Goal: Task Accomplishment & Management: Complete application form

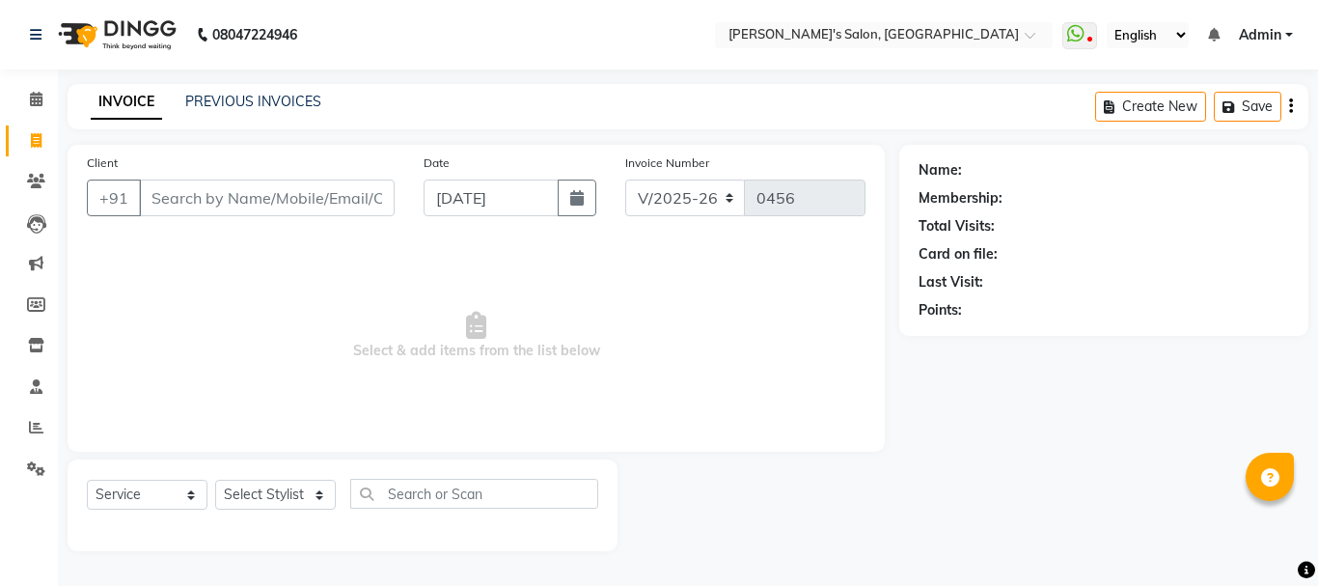
select select "716"
select select "service"
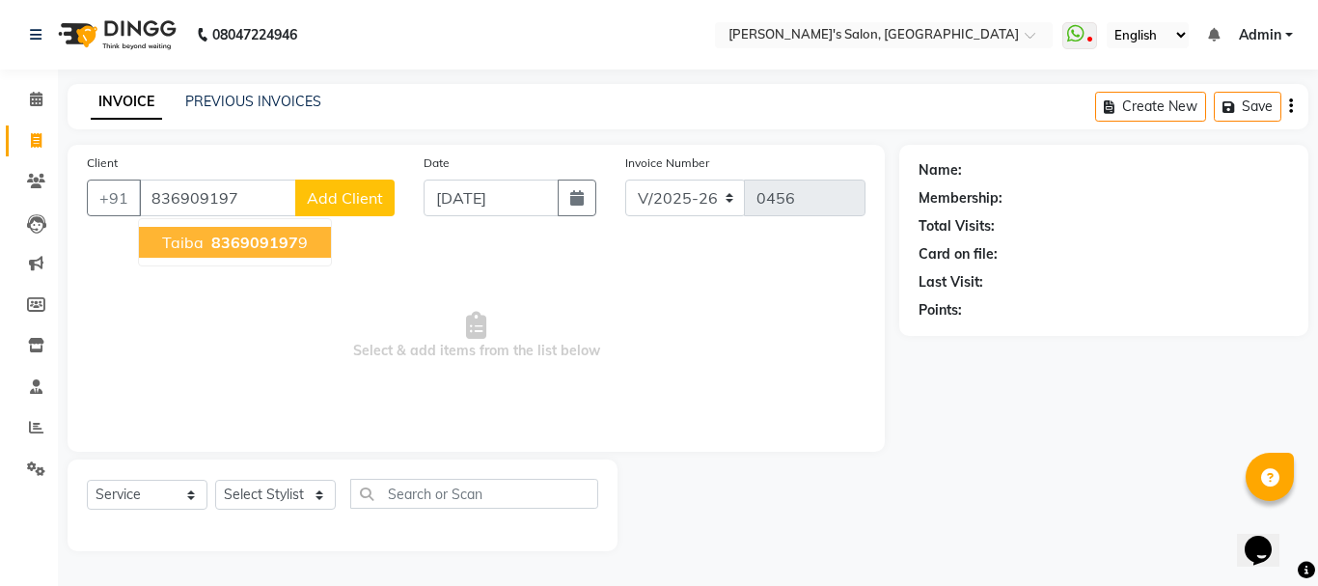
click at [201, 257] on button "taiba 836909197 9" at bounding box center [235, 242] width 192 height 31
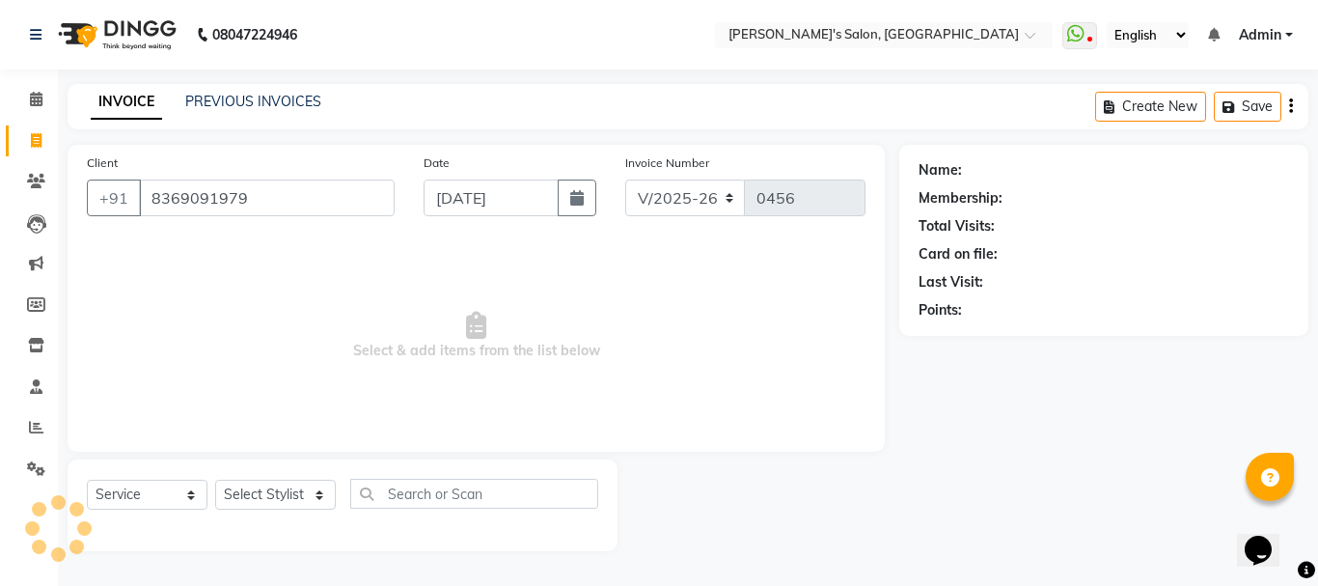
type input "8369091979"
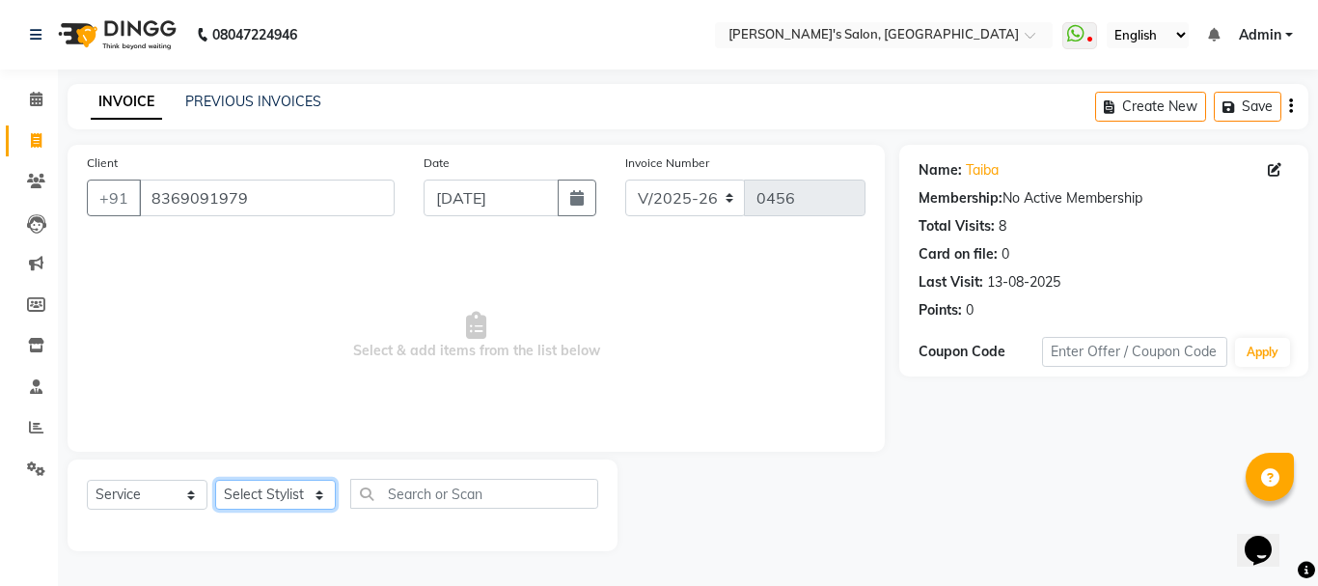
click at [265, 499] on select "Select Stylist [PERSON_NAME] [PERSON_NAME] [PERSON_NAME] [PERSON_NAME] [PERSON_…" at bounding box center [275, 494] width 121 height 30
select select "10918"
click at [215, 479] on select "Select Stylist [PERSON_NAME] [PERSON_NAME] [PERSON_NAME] [PERSON_NAME] [PERSON_…" at bounding box center [275, 494] width 121 height 30
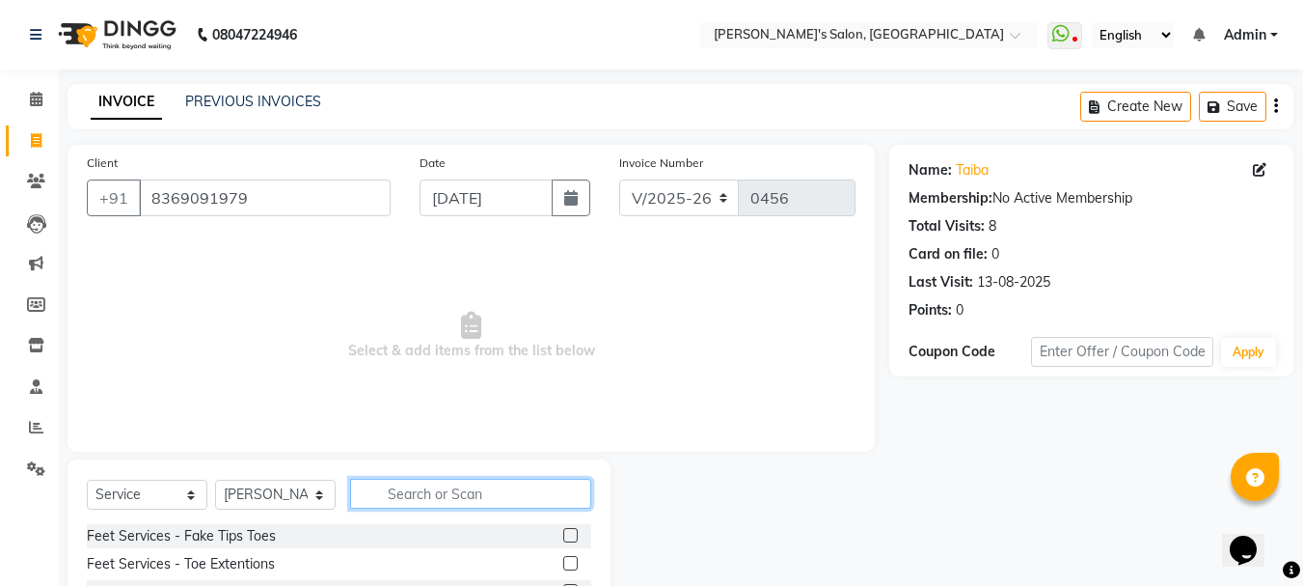
click at [396, 487] on input "text" at bounding box center [470, 493] width 241 height 30
type input "eye"
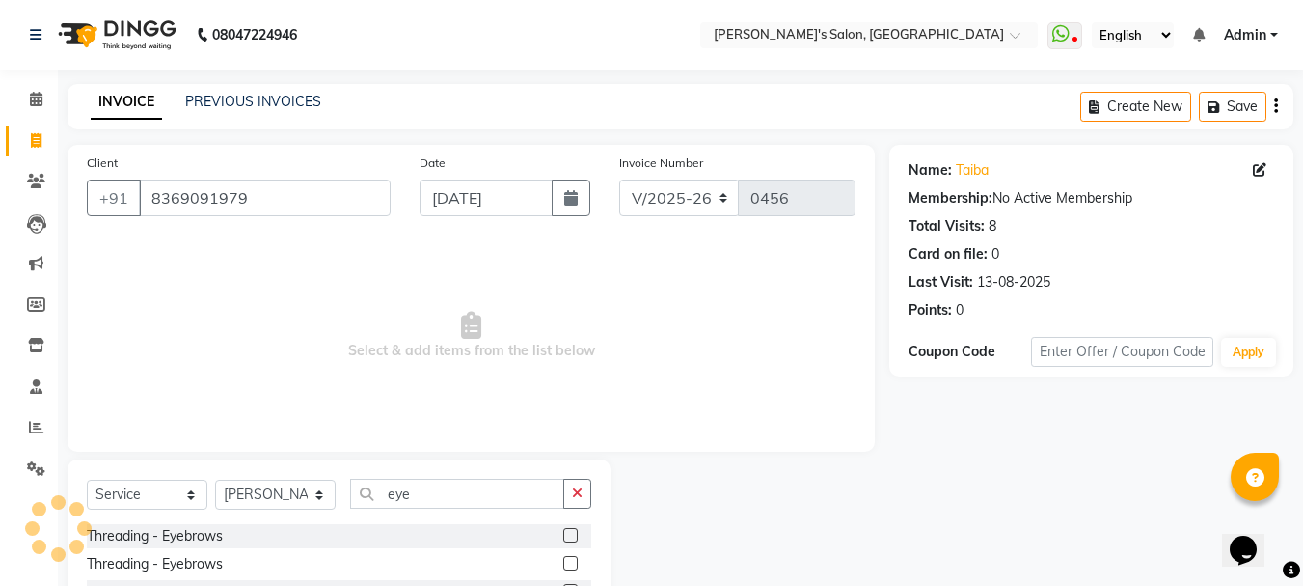
click at [574, 530] on label at bounding box center [570, 535] width 14 height 14
click at [574, 530] on input "checkbox" at bounding box center [569, 536] width 13 height 13
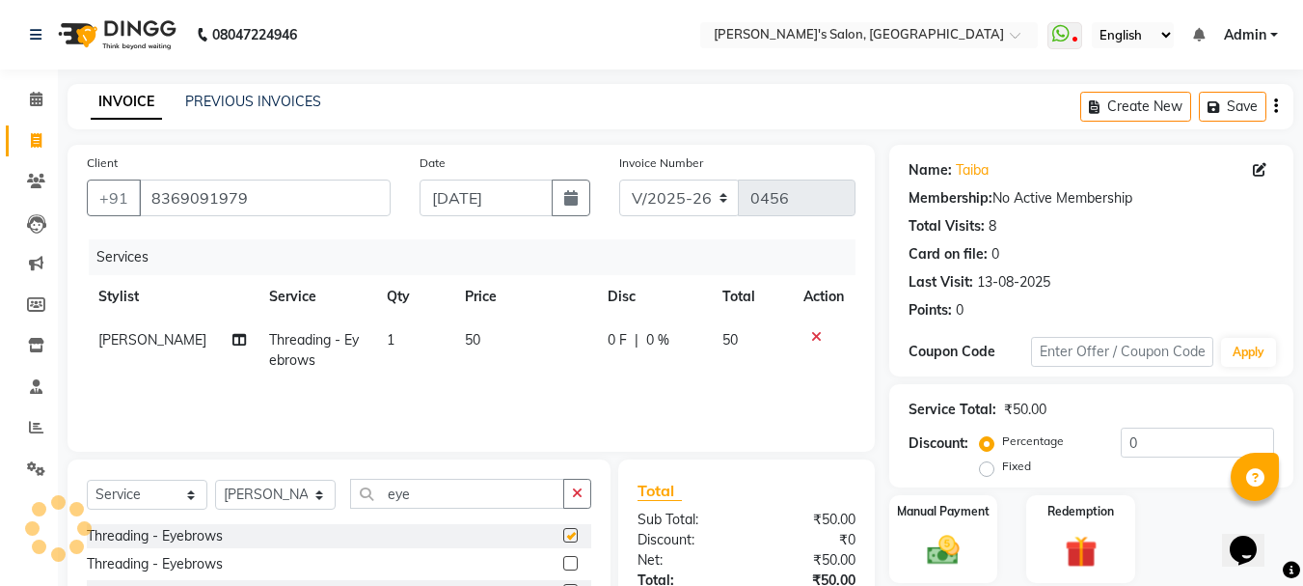
checkbox input "false"
click at [575, 498] on icon "button" at bounding box center [577, 493] width 11 height 14
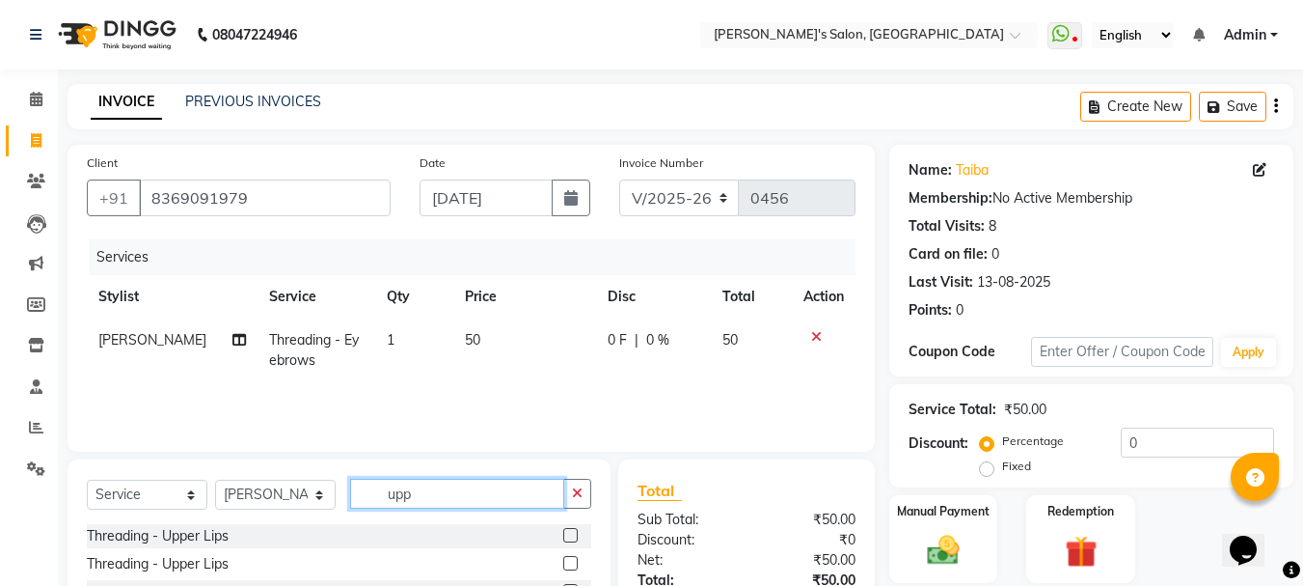
type input "upp"
click at [572, 536] on label at bounding box center [570, 535] width 14 height 14
click at [572, 536] on input "checkbox" at bounding box center [569, 536] width 13 height 13
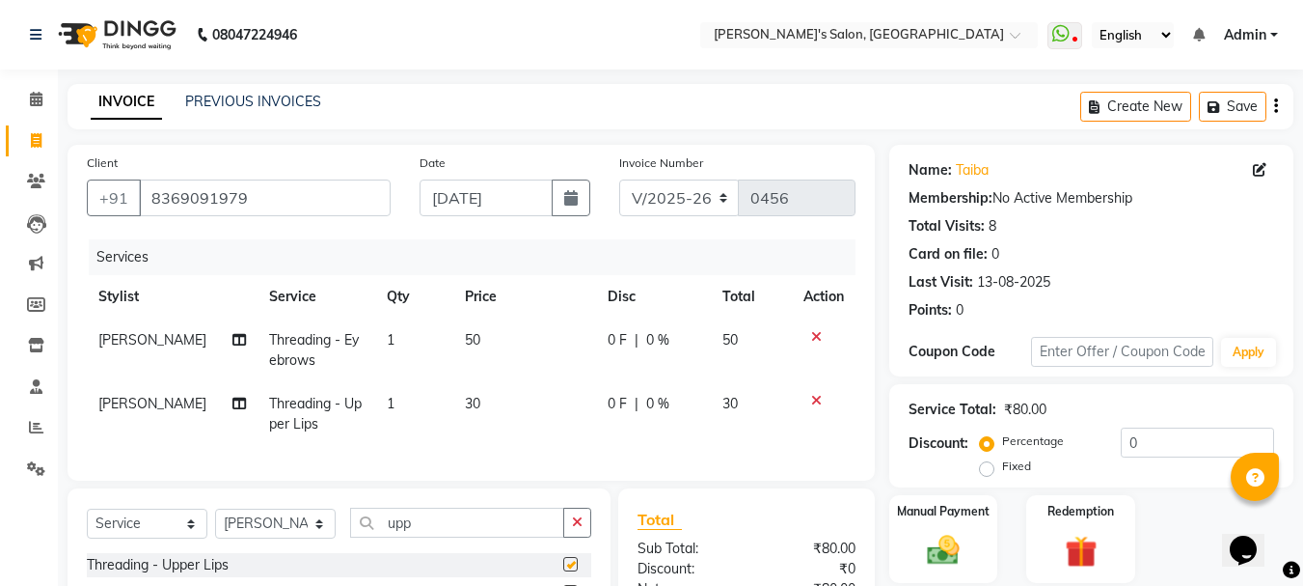
checkbox input "false"
click at [130, 406] on span "[PERSON_NAME]" at bounding box center [152, 403] width 108 height 17
select select "10918"
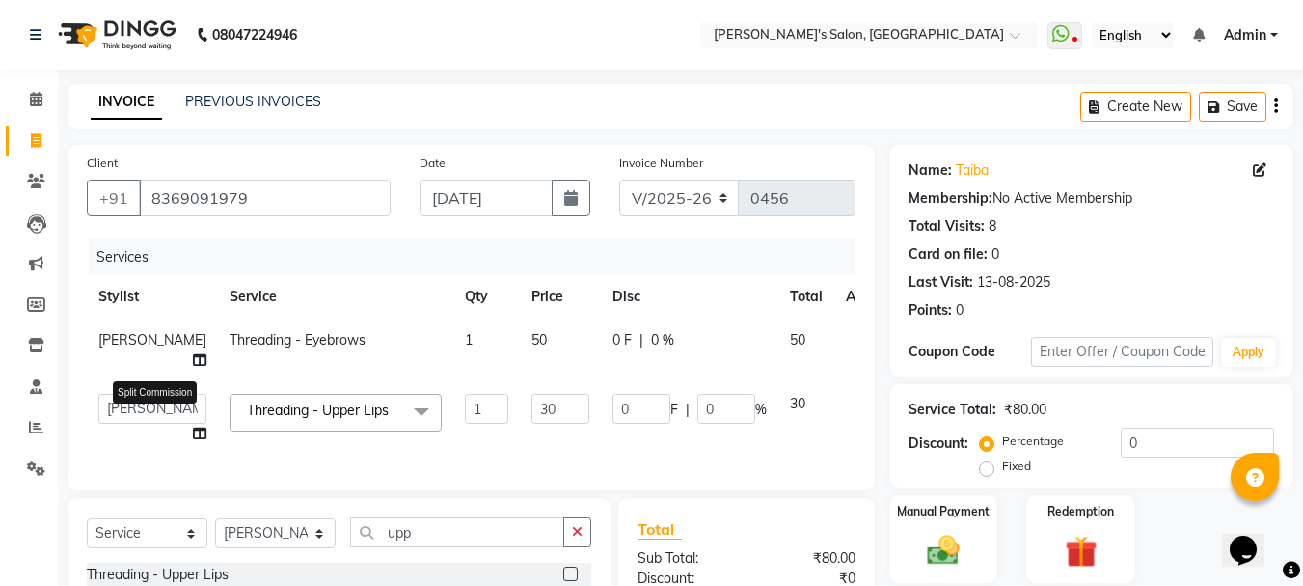
click at [193, 437] on icon at bounding box center [200, 433] width 14 height 14
select select "10918"
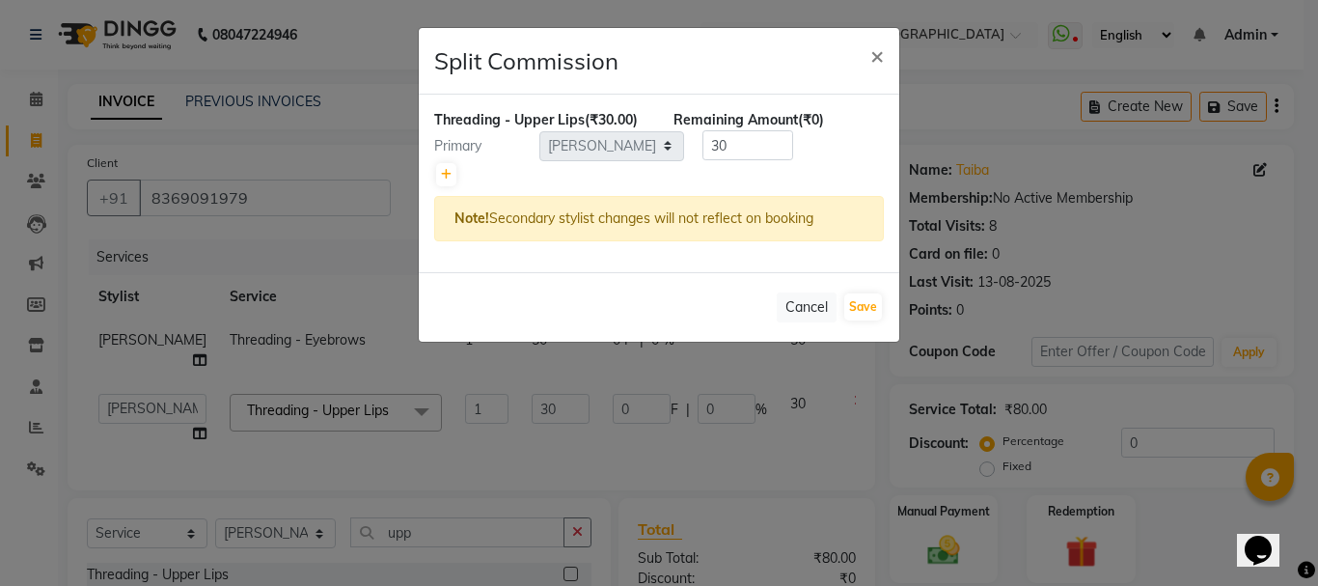
click at [130, 406] on ngb-modal-window "Split Commission × Threading - Upper Lips (₹30.00) Remaining Amount (₹0) Primar…" at bounding box center [659, 293] width 1318 height 586
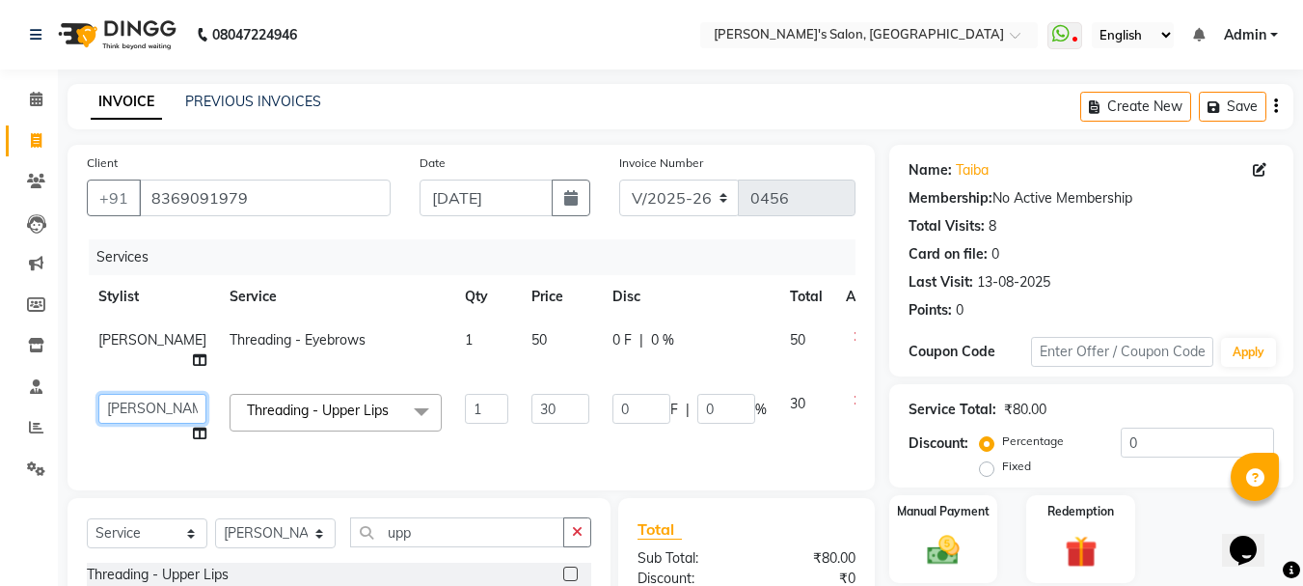
click at [130, 406] on select "[PERSON_NAME] [PERSON_NAME] [PERSON_NAME] [PERSON_NAME] [PERSON_NAME]" at bounding box center [152, 409] width 108 height 30
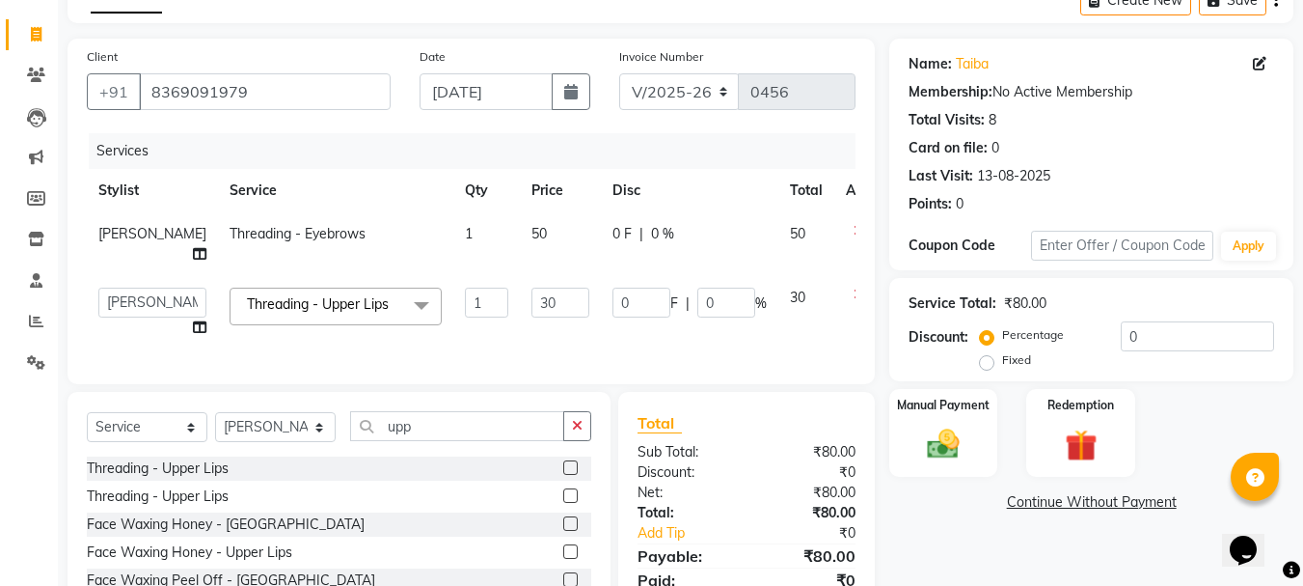
scroll to position [193, 0]
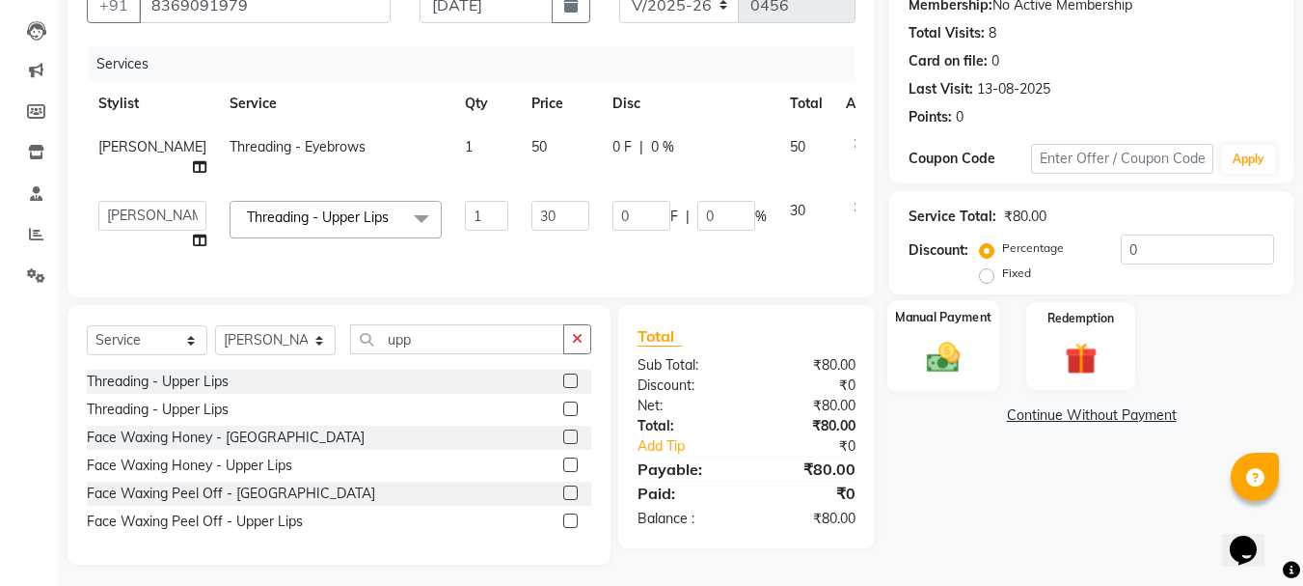
click at [949, 340] on img at bounding box center [943, 357] width 54 height 39
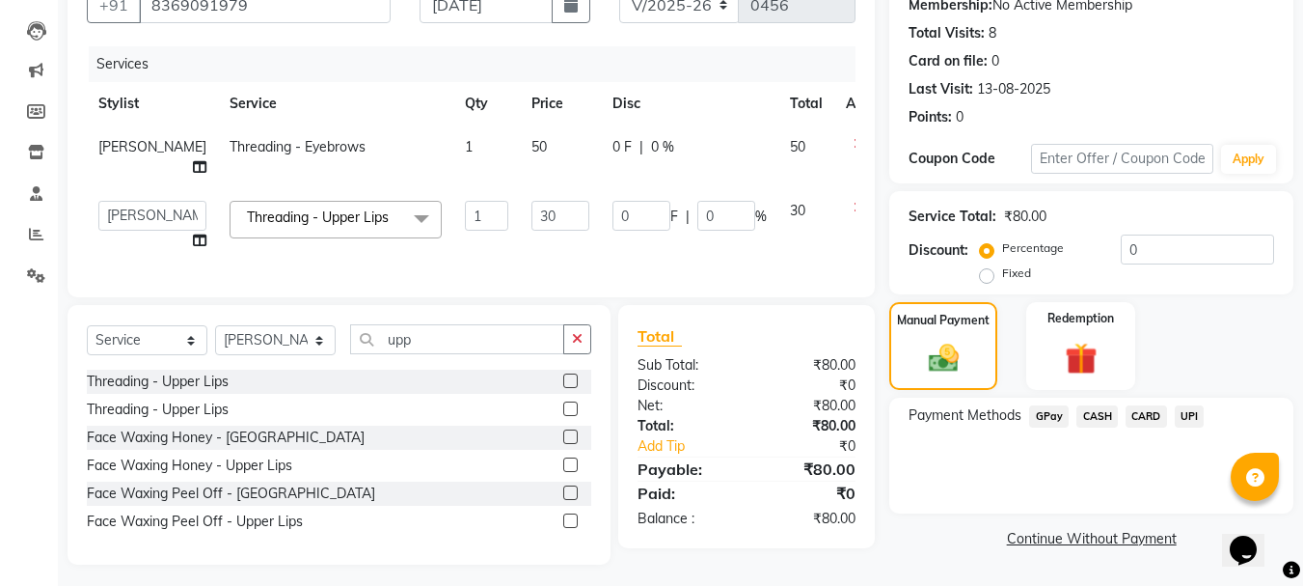
click at [1051, 419] on span "GPay" at bounding box center [1049, 416] width 40 height 22
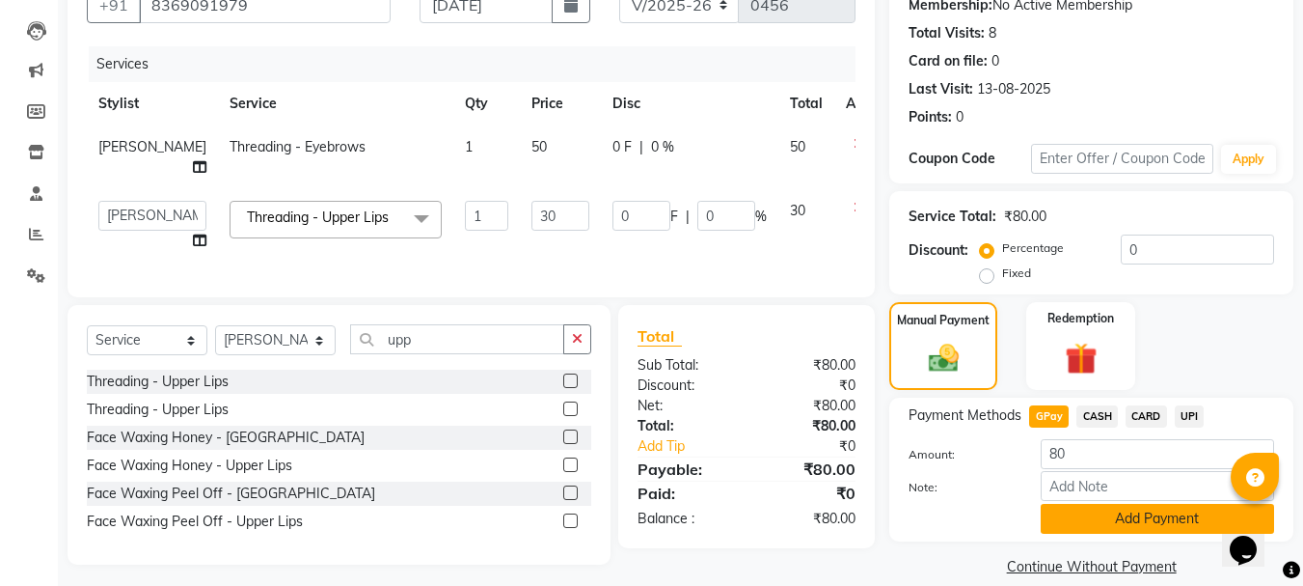
click at [1093, 511] on button "Add Payment" at bounding box center [1157, 519] width 233 height 30
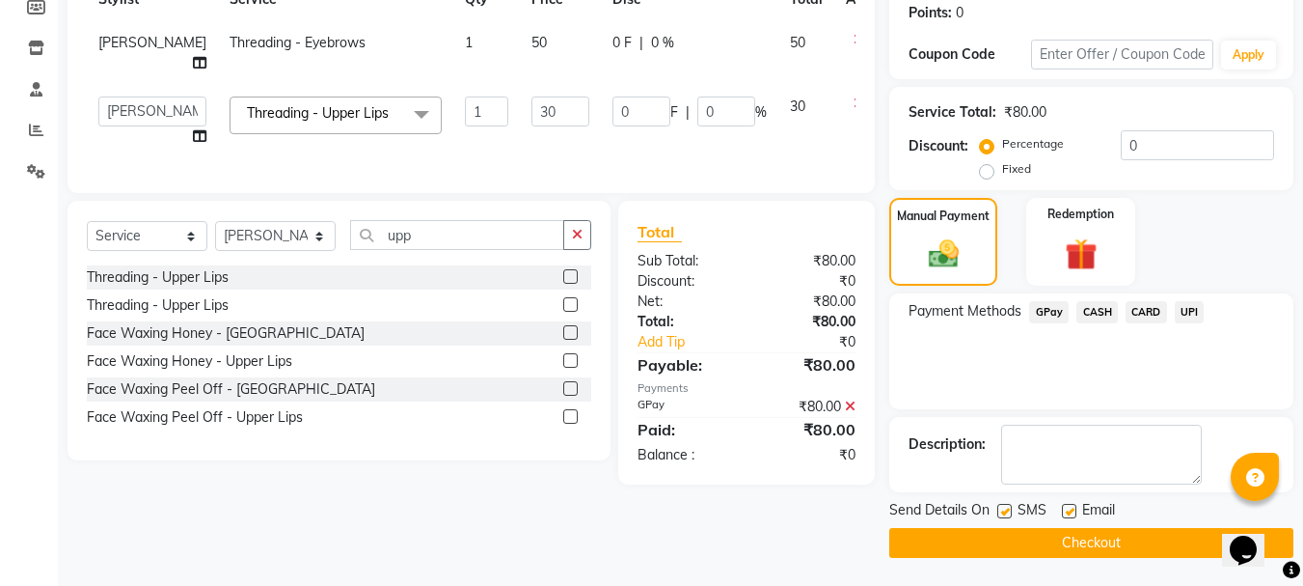
scroll to position [298, 0]
click at [1103, 551] on button "Checkout" at bounding box center [1091, 542] width 404 height 30
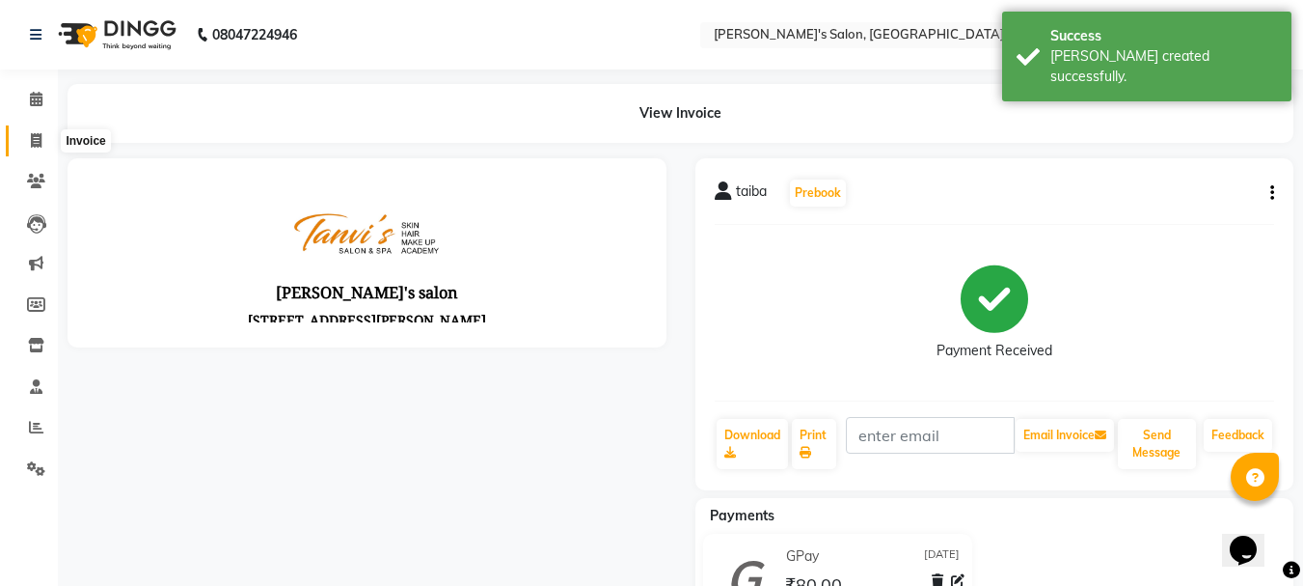
click at [29, 137] on span at bounding box center [36, 141] width 34 height 22
select select "service"
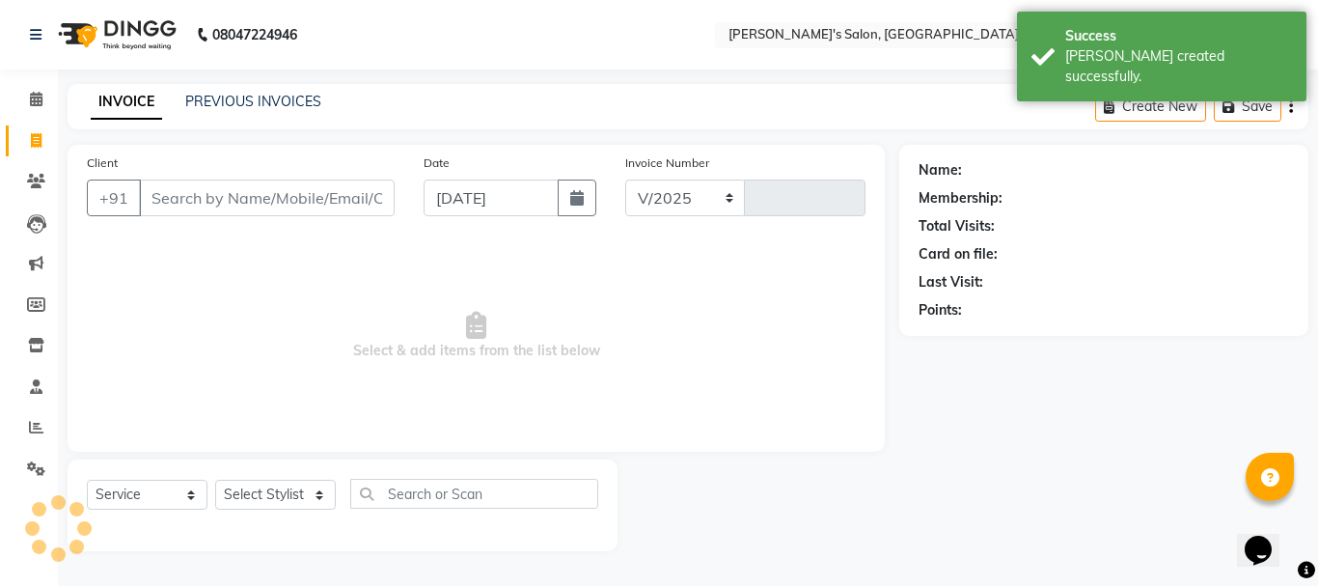
select select "716"
type input "0457"
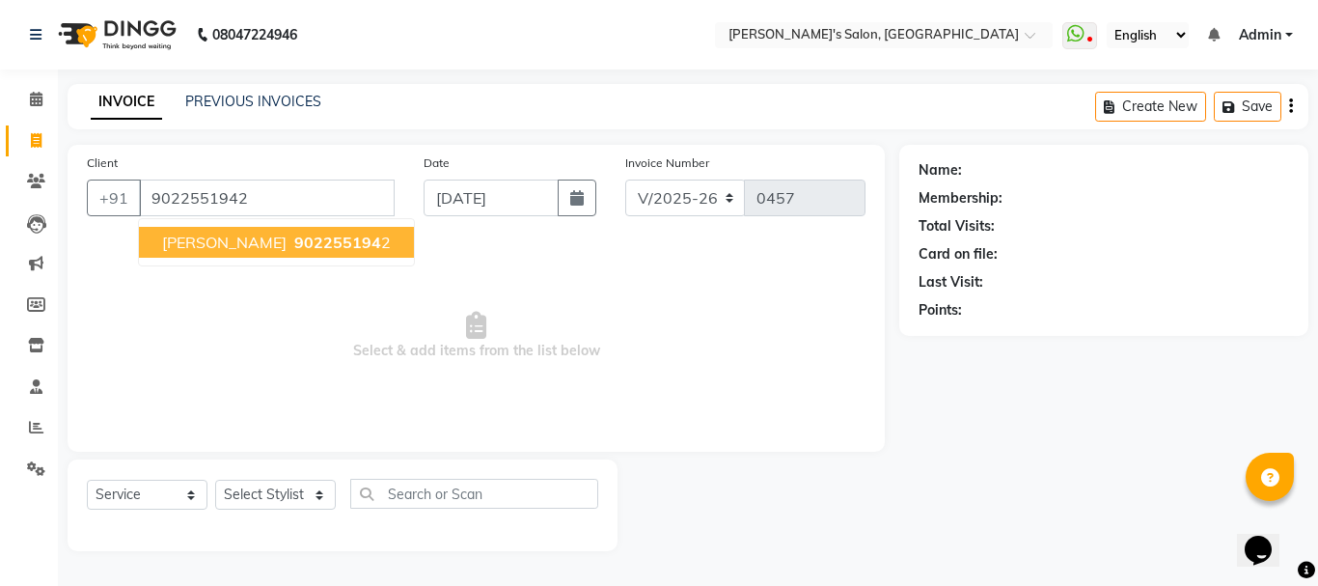
type input "9022551942"
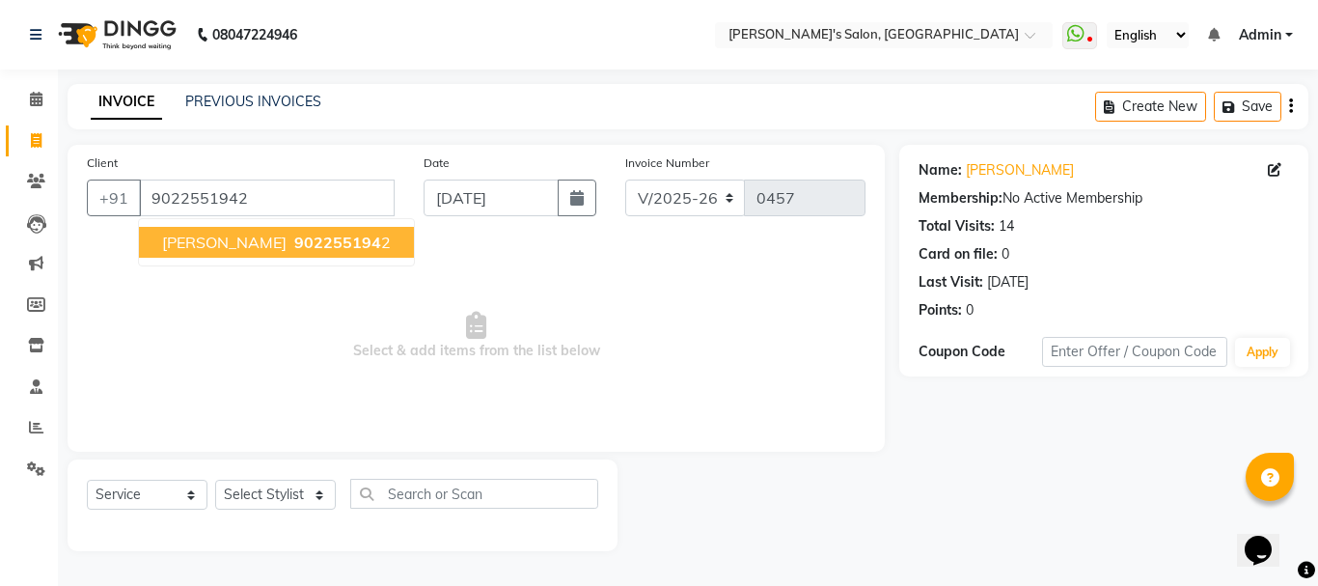
click at [181, 253] on button "[PERSON_NAME] 902255194 2" at bounding box center [276, 242] width 275 height 31
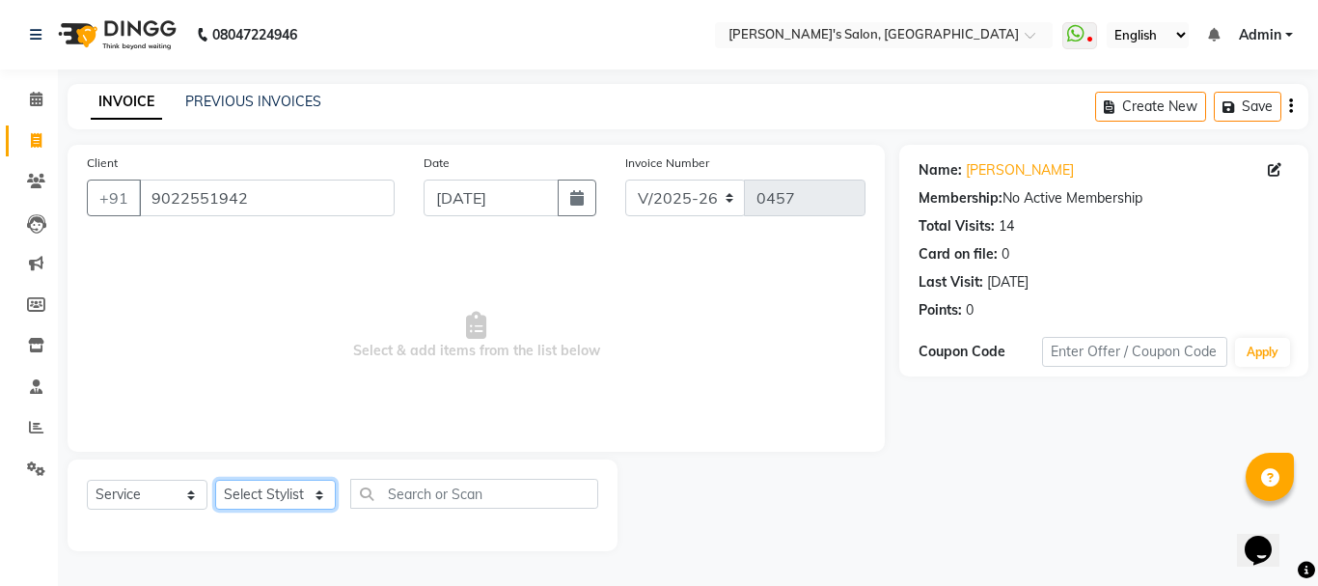
click at [259, 499] on select "Select Stylist [PERSON_NAME] [PERSON_NAME] [PERSON_NAME] [PERSON_NAME] [PERSON_…" at bounding box center [275, 494] width 121 height 30
select select "85925"
click at [215, 479] on select "Select Stylist [PERSON_NAME] [PERSON_NAME] [PERSON_NAME] [PERSON_NAME] [PERSON_…" at bounding box center [275, 494] width 121 height 30
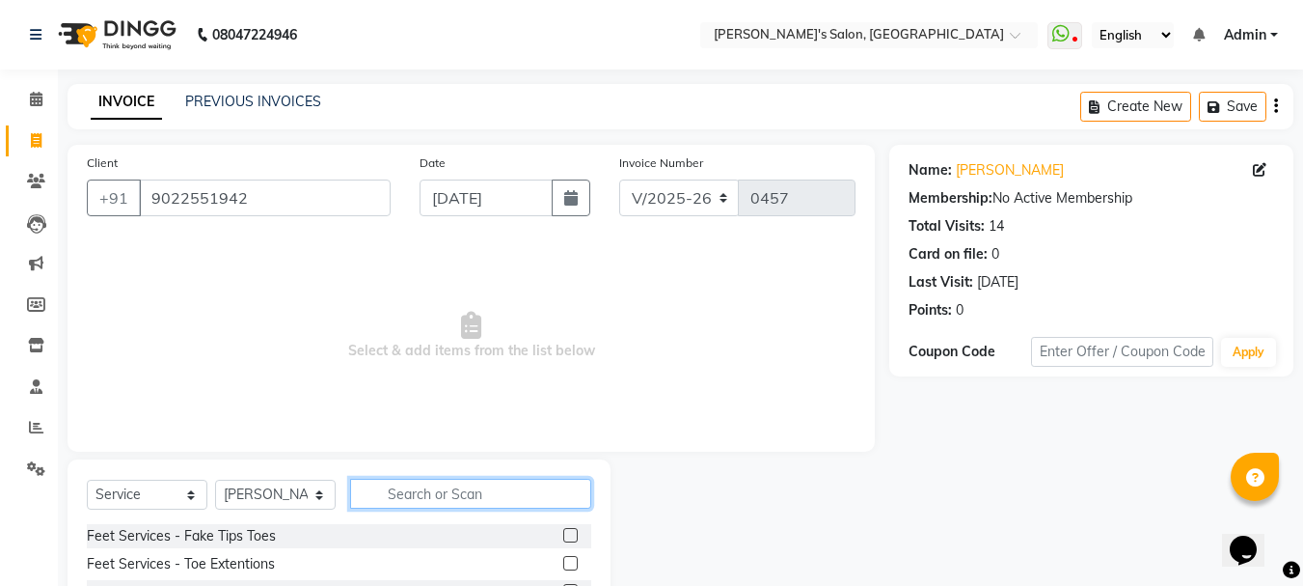
click at [473, 494] on input "text" at bounding box center [470, 493] width 241 height 30
type input "eye"
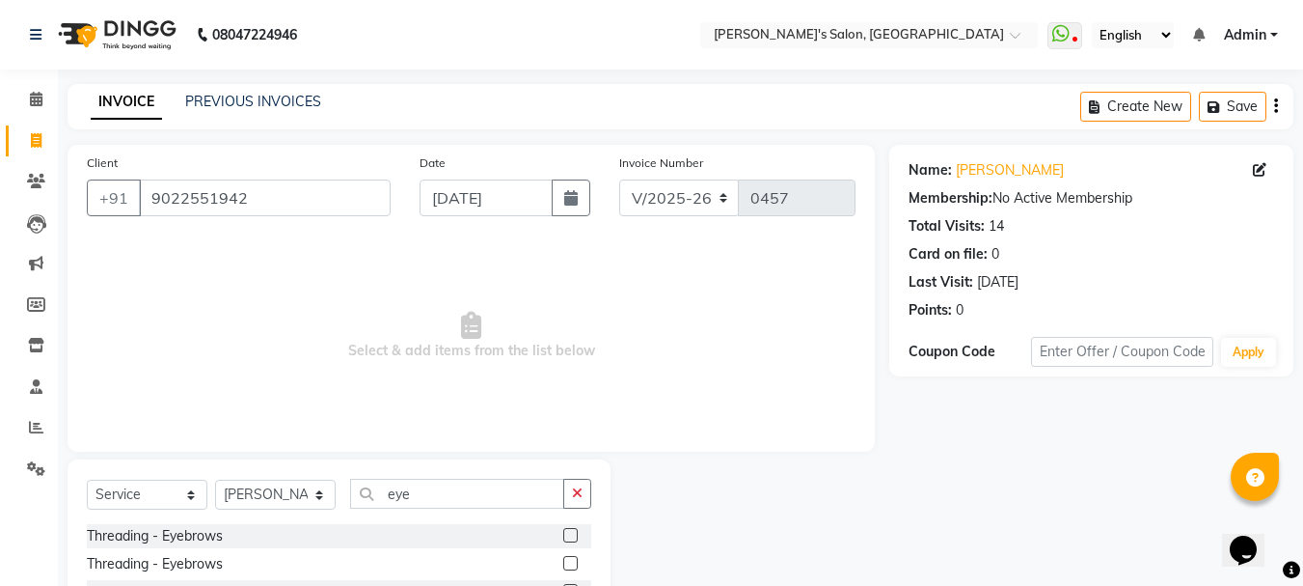
click at [568, 526] on div at bounding box center [577, 536] width 28 height 24
click at [568, 527] on div at bounding box center [577, 536] width 28 height 24
click at [574, 532] on label at bounding box center [570, 535] width 14 height 14
click at [574, 532] on input "checkbox" at bounding box center [569, 536] width 13 height 13
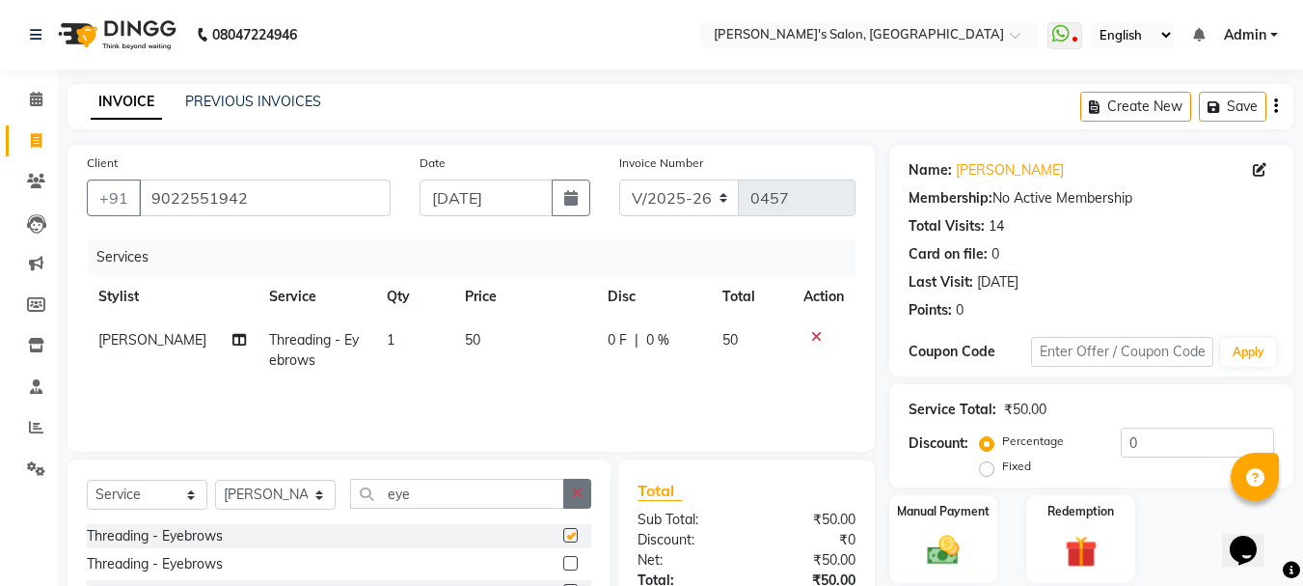
checkbox input "false"
click at [572, 491] on icon "button" at bounding box center [577, 493] width 11 height 14
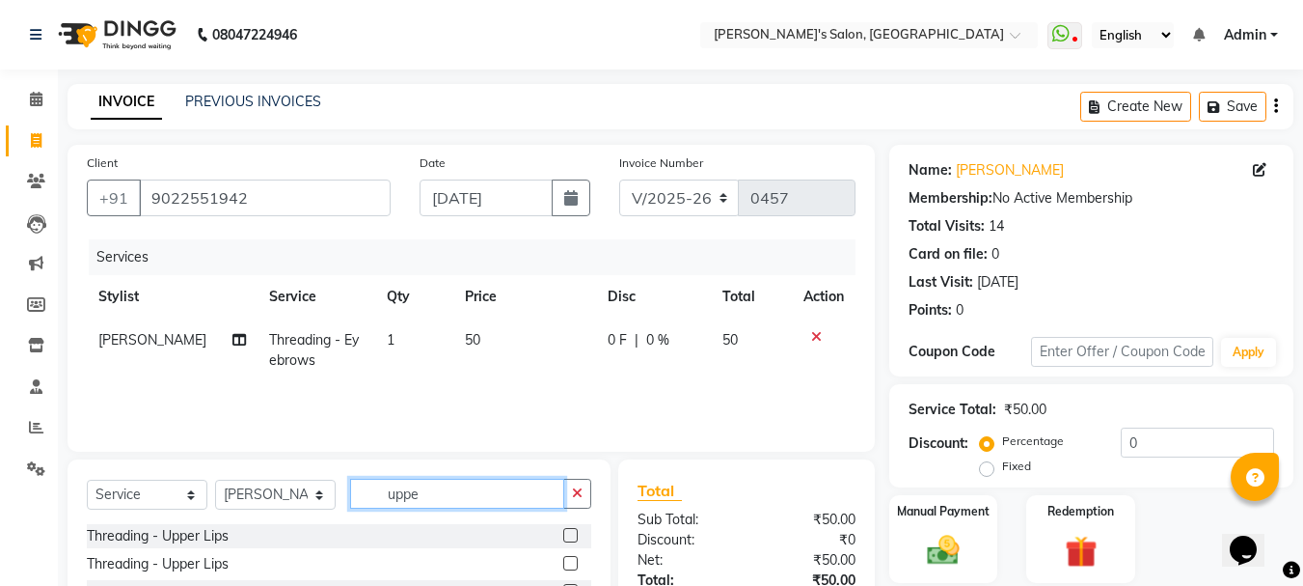
type input "uppe"
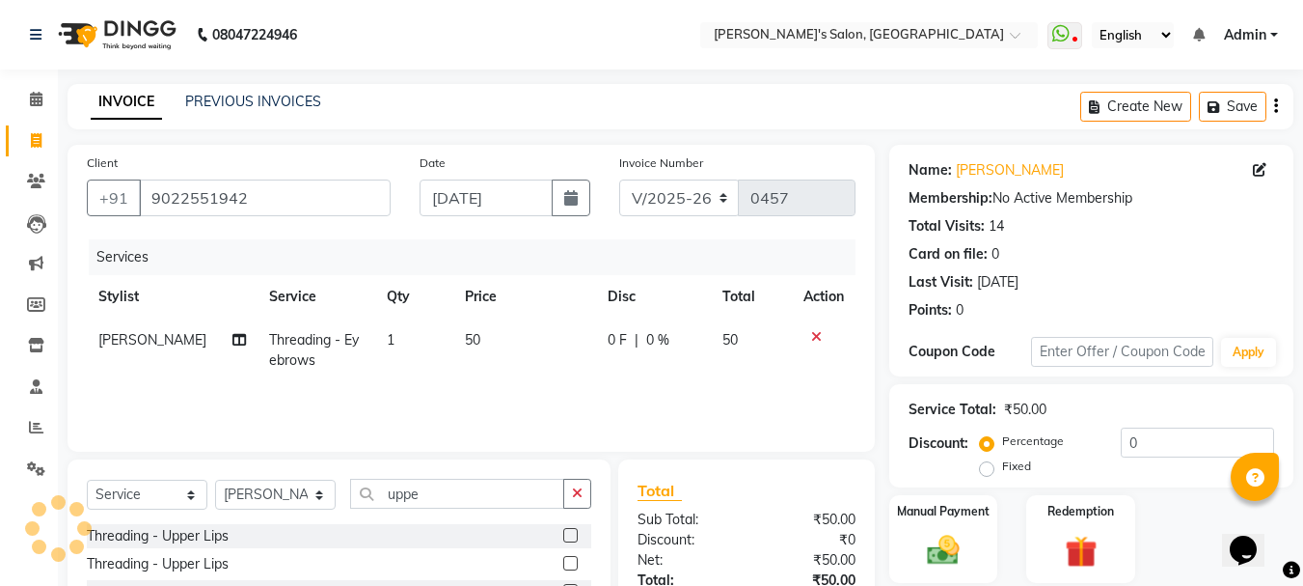
click at [579, 538] on div at bounding box center [577, 536] width 28 height 24
click at [571, 540] on label at bounding box center [570, 535] width 14 height 14
click at [571, 540] on input "checkbox" at bounding box center [569, 536] width 13 height 13
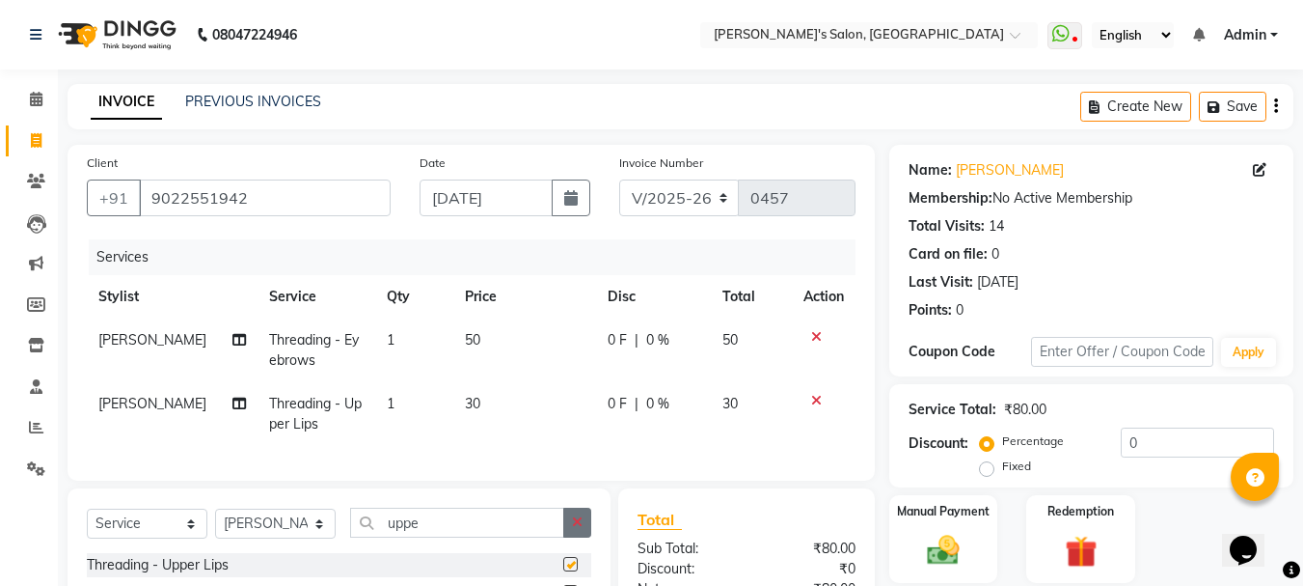
checkbox input "false"
click at [580, 530] on button "button" at bounding box center [577, 522] width 28 height 30
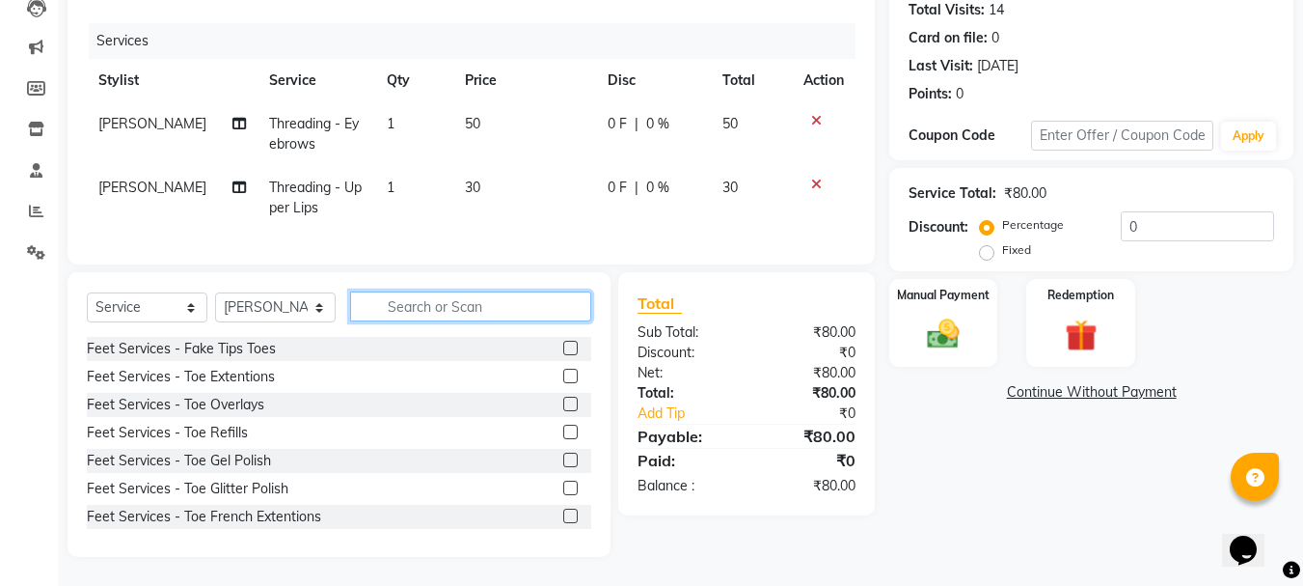
scroll to position [231, 0]
click at [913, 315] on div "Manual Payment" at bounding box center [943, 323] width 113 height 92
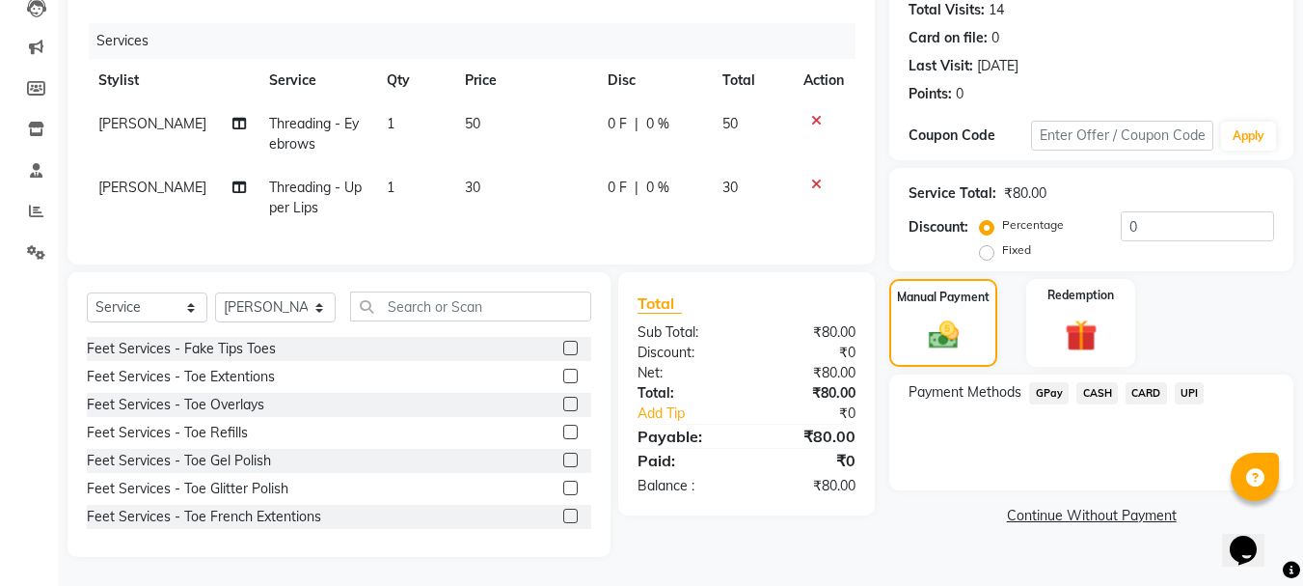
click at [1110, 390] on div "CASH" at bounding box center [1093, 395] width 49 height 26
click at [1104, 382] on span "CASH" at bounding box center [1097, 393] width 41 height 22
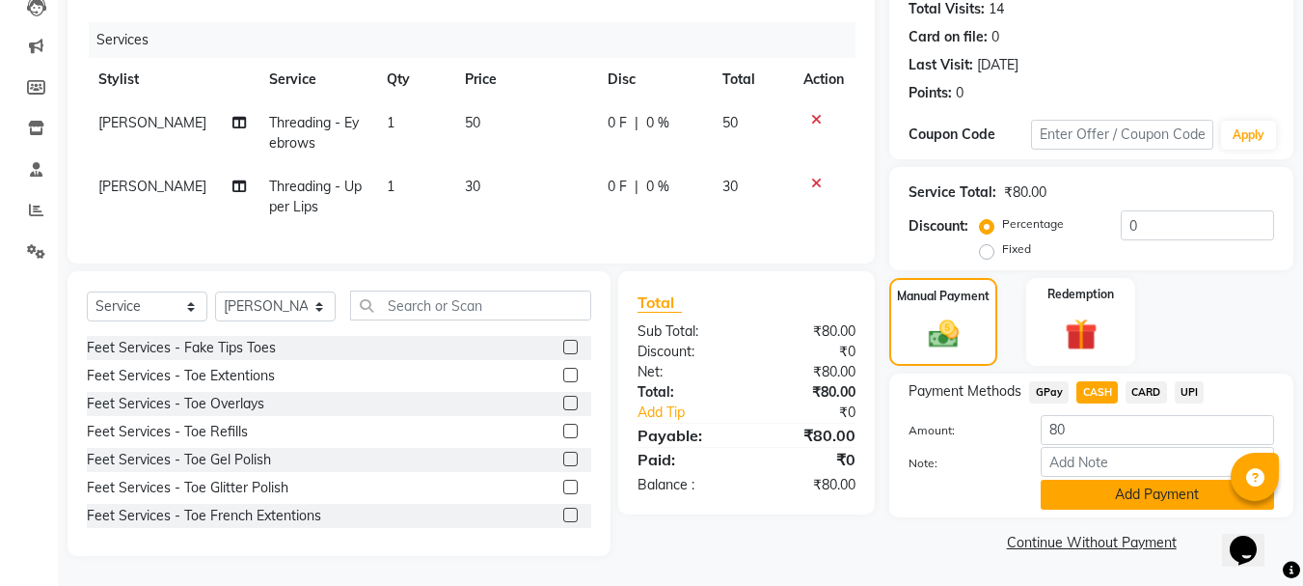
click at [1165, 484] on button "Add Payment" at bounding box center [1157, 494] width 233 height 30
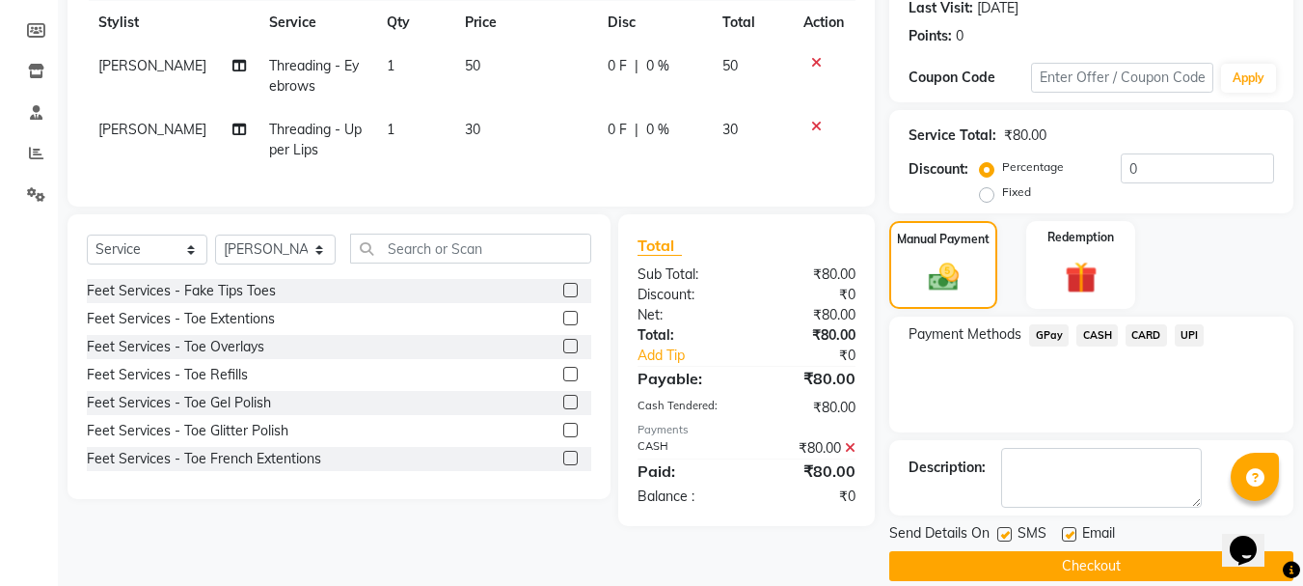
scroll to position [298, 0]
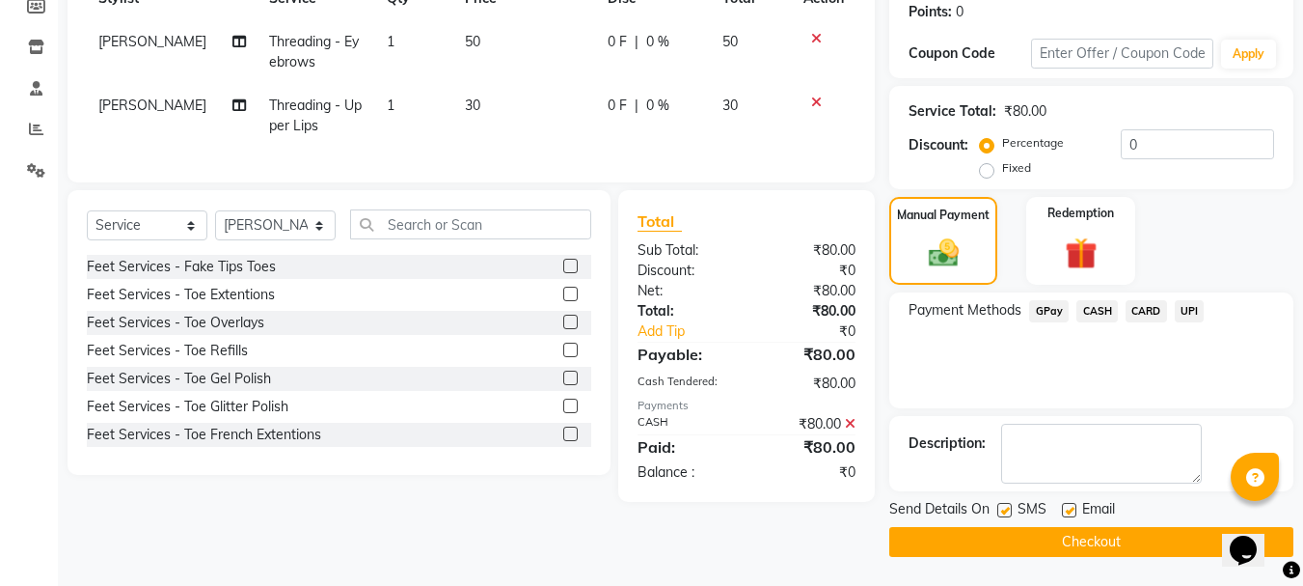
click at [1137, 536] on button "Checkout" at bounding box center [1091, 542] width 404 height 30
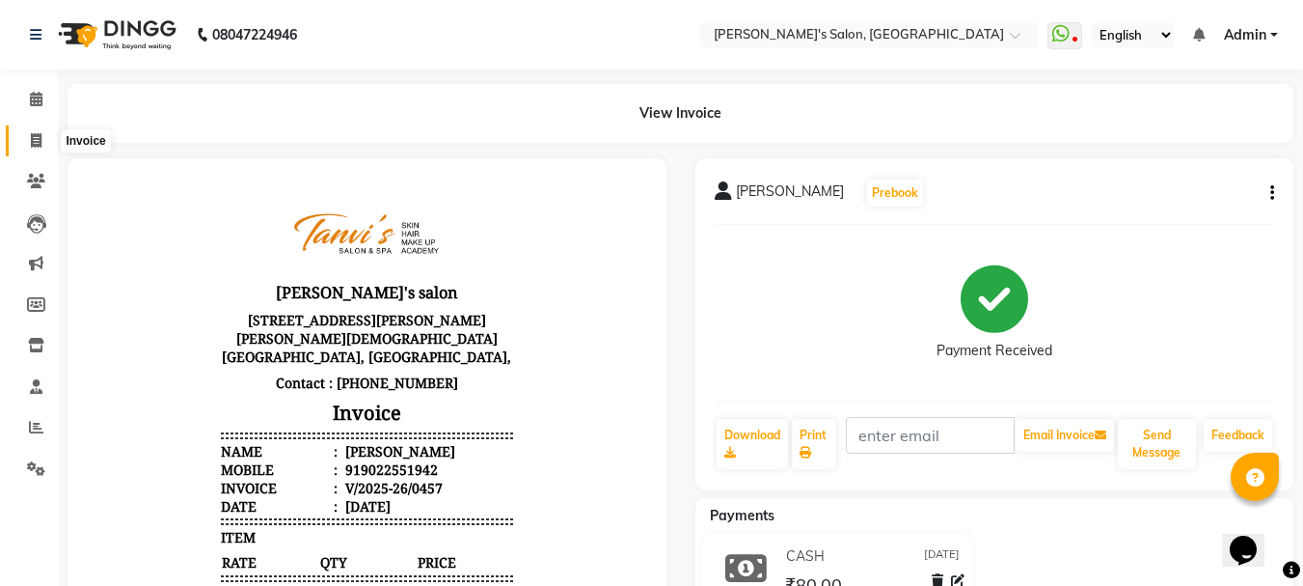
click at [37, 130] on span at bounding box center [36, 141] width 34 height 22
select select "service"
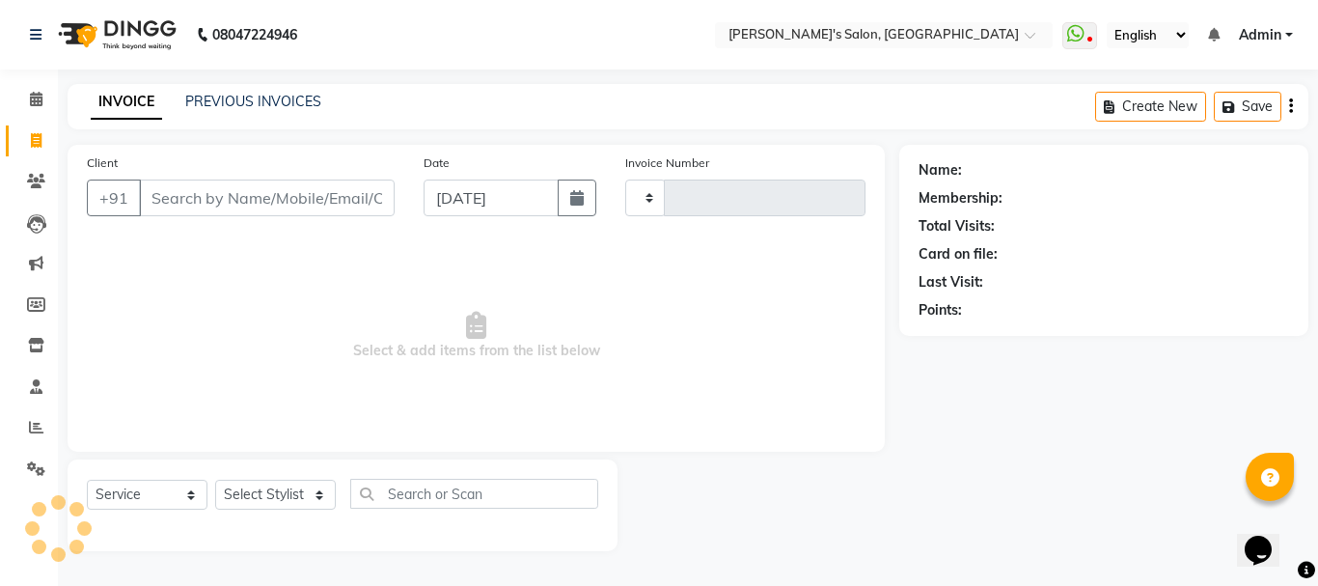
type input "0458"
select select "716"
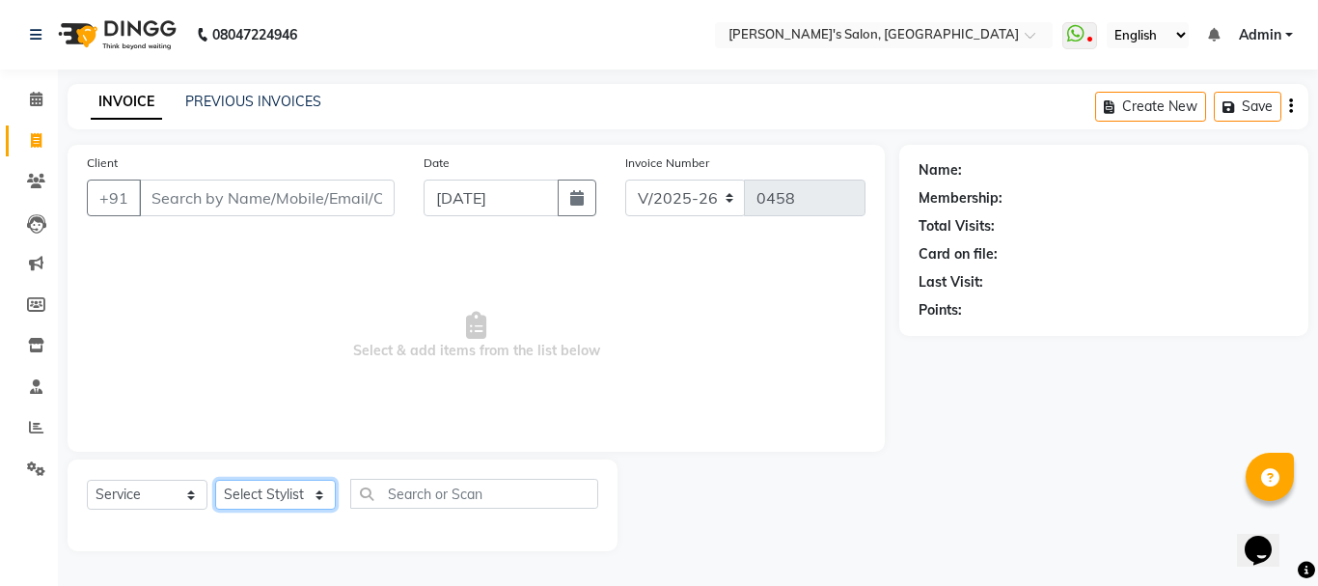
click at [252, 492] on select "Select Stylist [PERSON_NAME] [PERSON_NAME] [PERSON_NAME] [PERSON_NAME] [PERSON_…" at bounding box center [275, 494] width 121 height 30
select select "85925"
click at [215, 479] on select "Select Stylist [PERSON_NAME] [PERSON_NAME] [PERSON_NAME] [PERSON_NAME] [PERSON_…" at bounding box center [275, 494] width 121 height 30
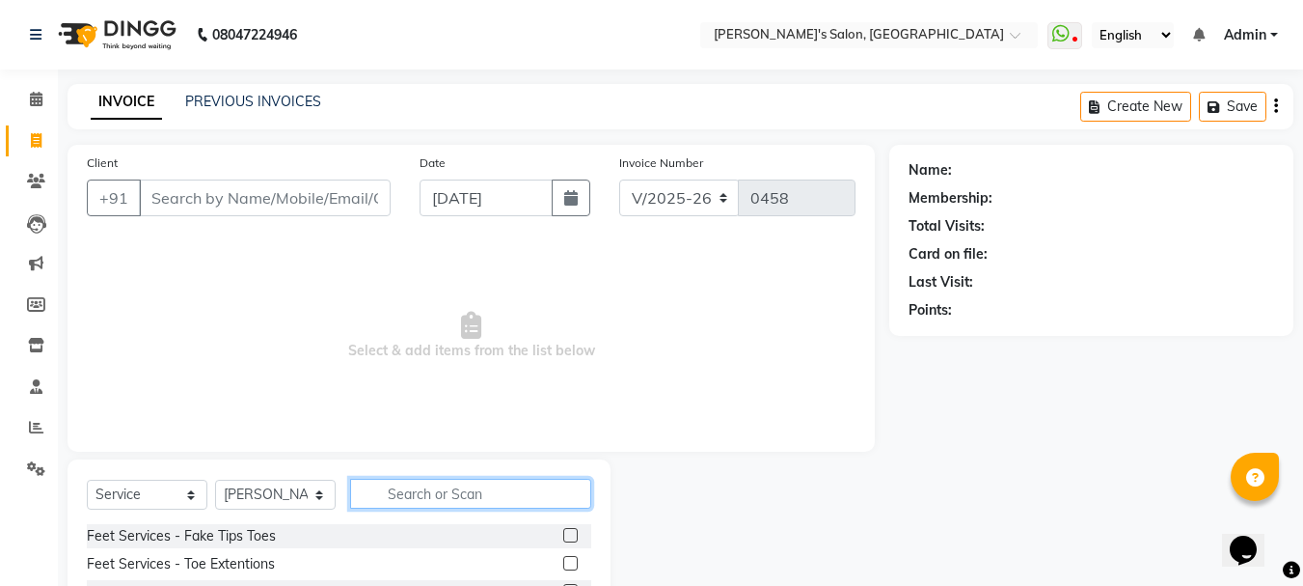
click at [371, 490] on input "text" at bounding box center [470, 493] width 241 height 30
type input "eyeb"
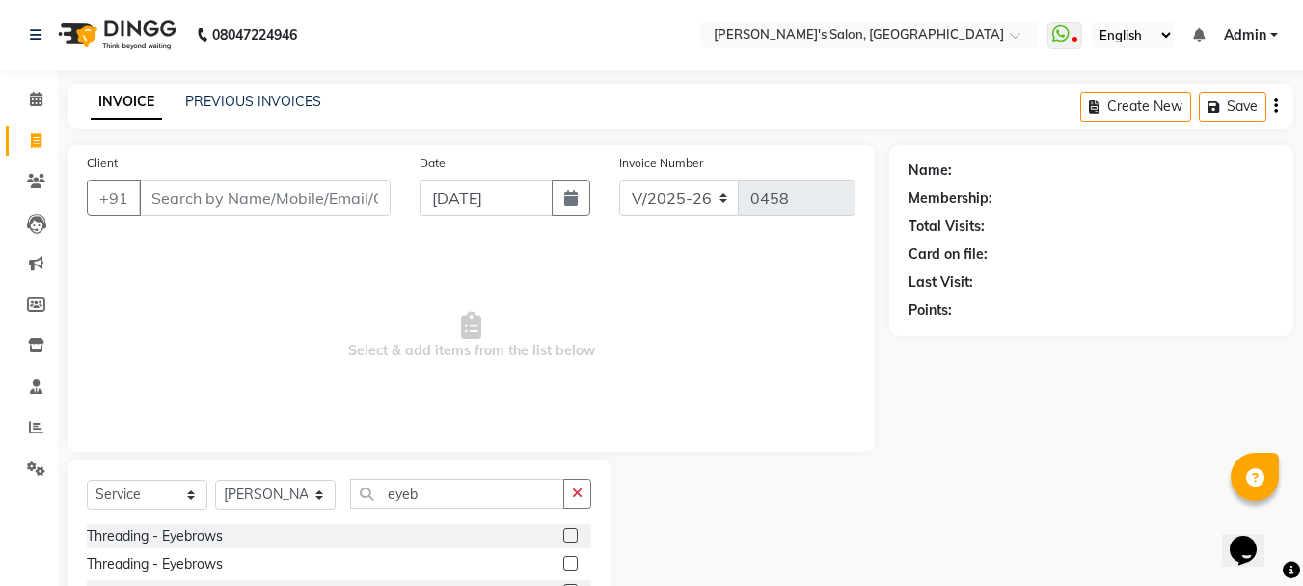
click at [571, 533] on label at bounding box center [570, 535] width 14 height 14
click at [571, 533] on input "checkbox" at bounding box center [569, 536] width 13 height 13
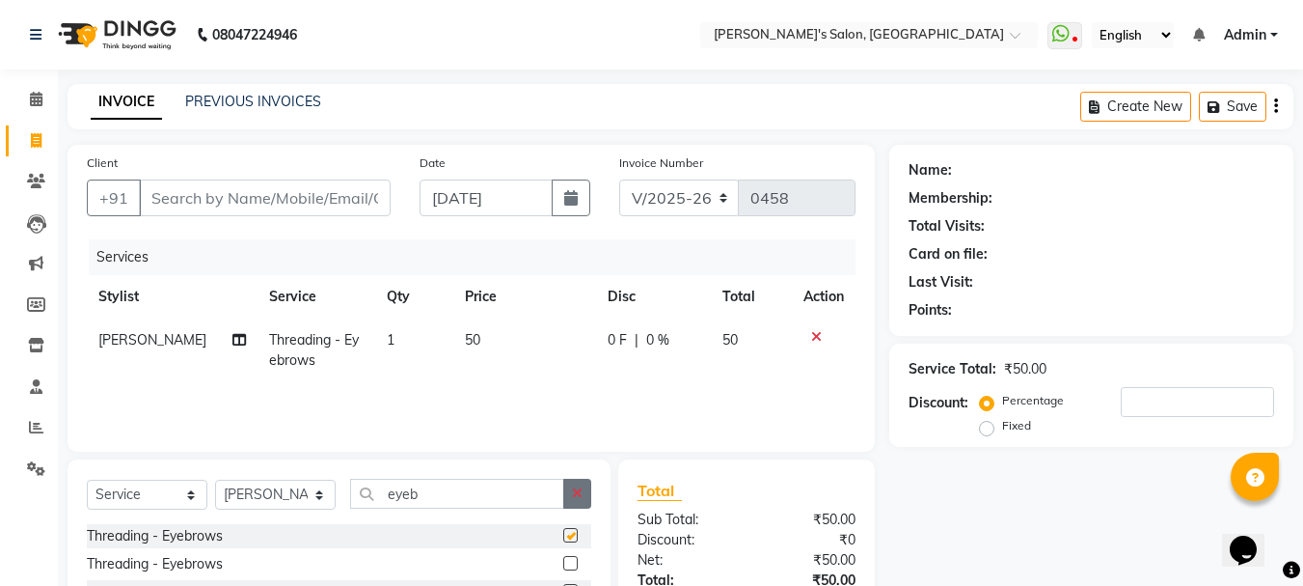
checkbox input "false"
click at [571, 496] on button "button" at bounding box center [577, 493] width 28 height 30
type input "upp"
click at [570, 533] on label at bounding box center [570, 535] width 14 height 14
click at [570, 533] on input "checkbox" at bounding box center [569, 536] width 13 height 13
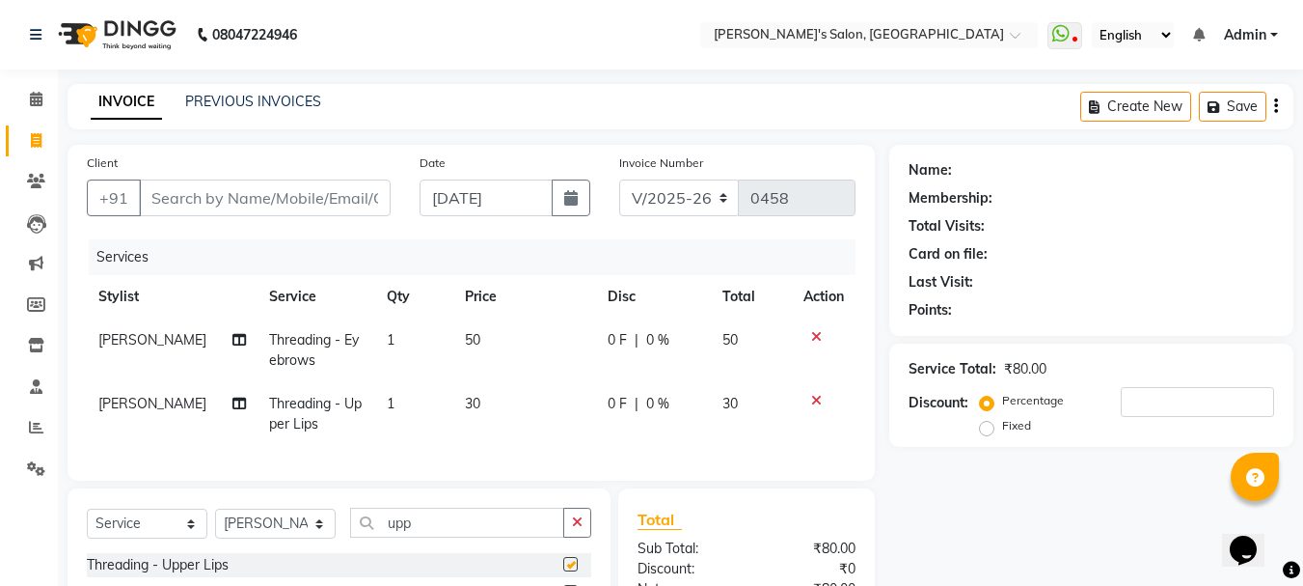
checkbox input "false"
click at [582, 529] on icon "button" at bounding box center [577, 522] width 11 height 14
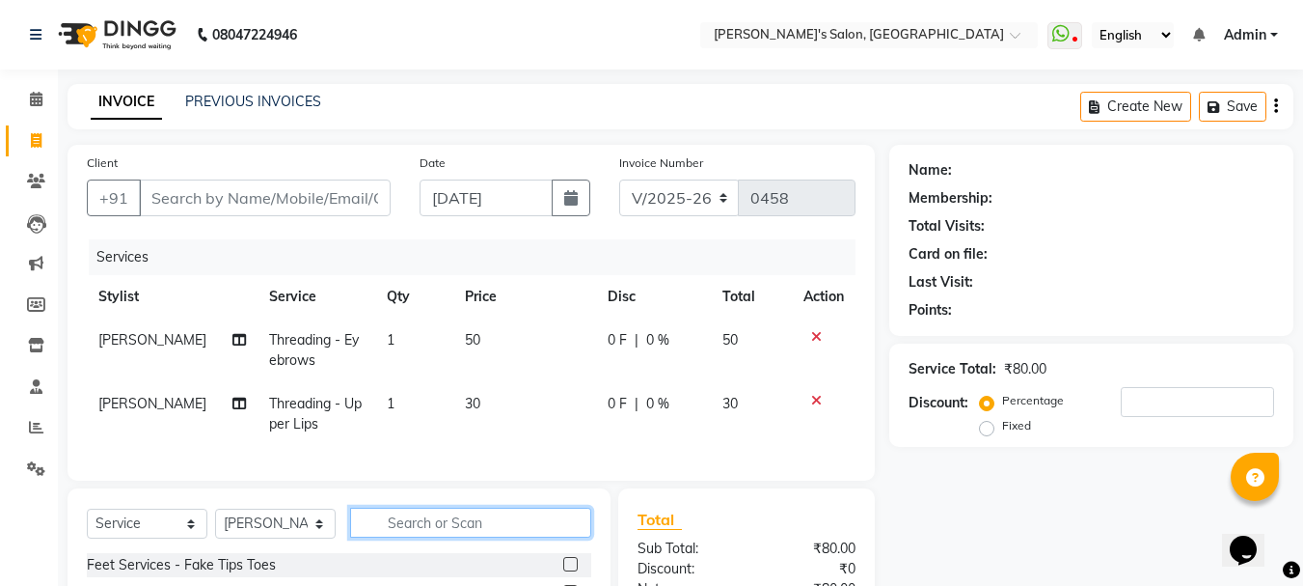
click at [582, 537] on input "text" at bounding box center [470, 522] width 241 height 30
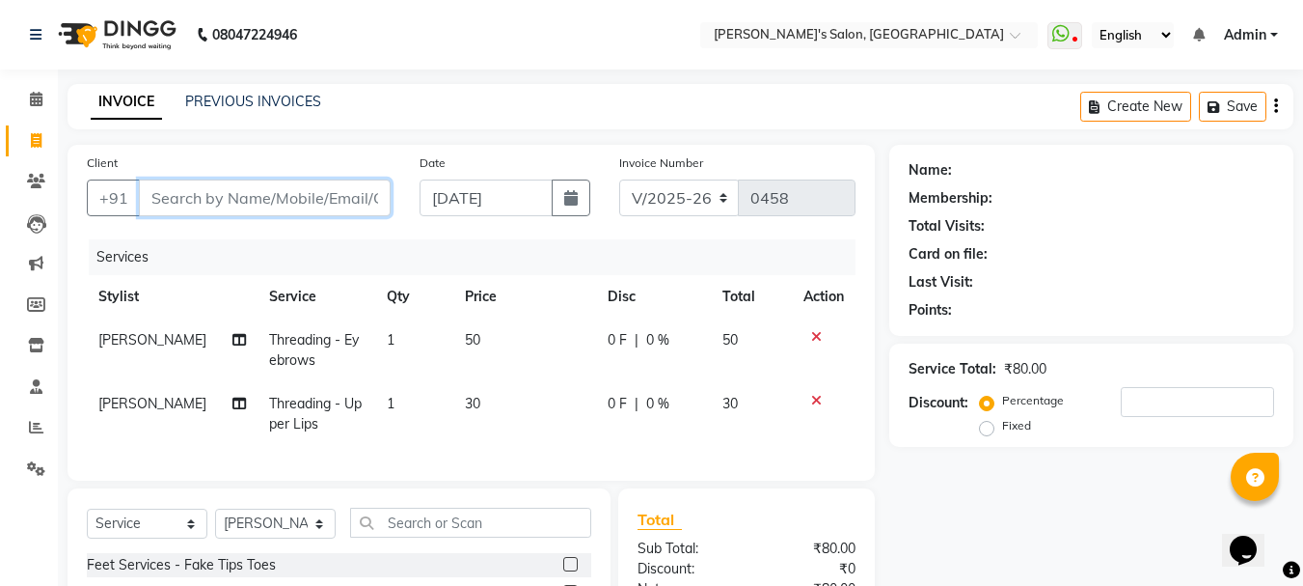
click at [166, 185] on input "Client" at bounding box center [265, 197] width 252 height 37
type input "r"
type input "0"
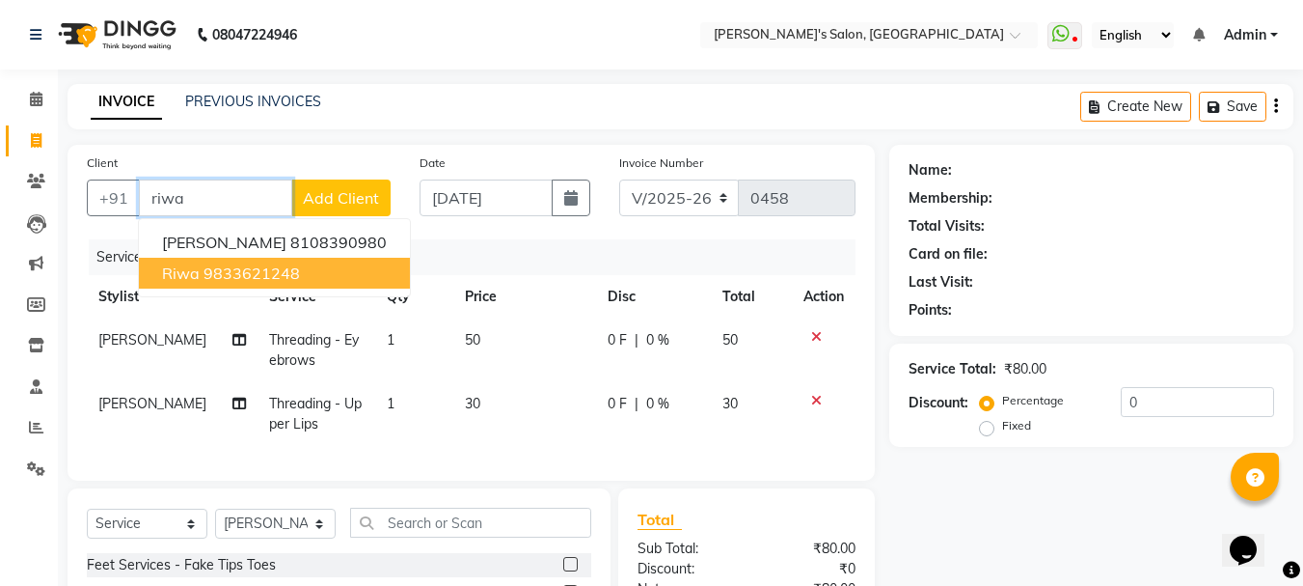
click at [179, 276] on span "riwa" at bounding box center [181, 272] width 38 height 19
type input "9833621248"
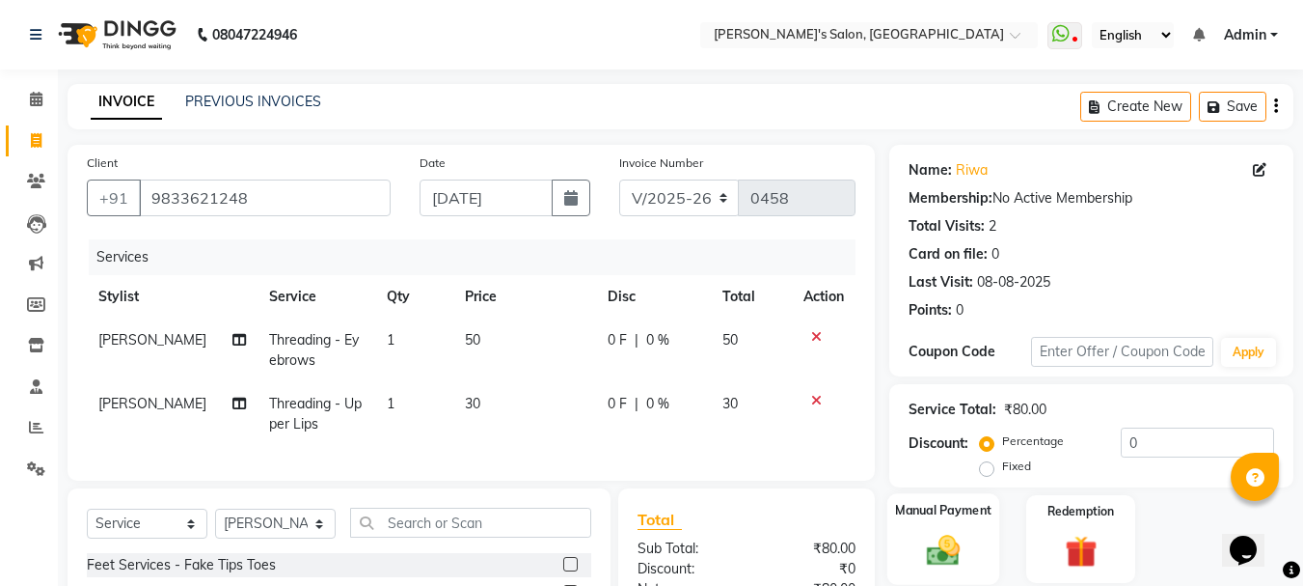
click at [950, 559] on img at bounding box center [943, 550] width 54 height 39
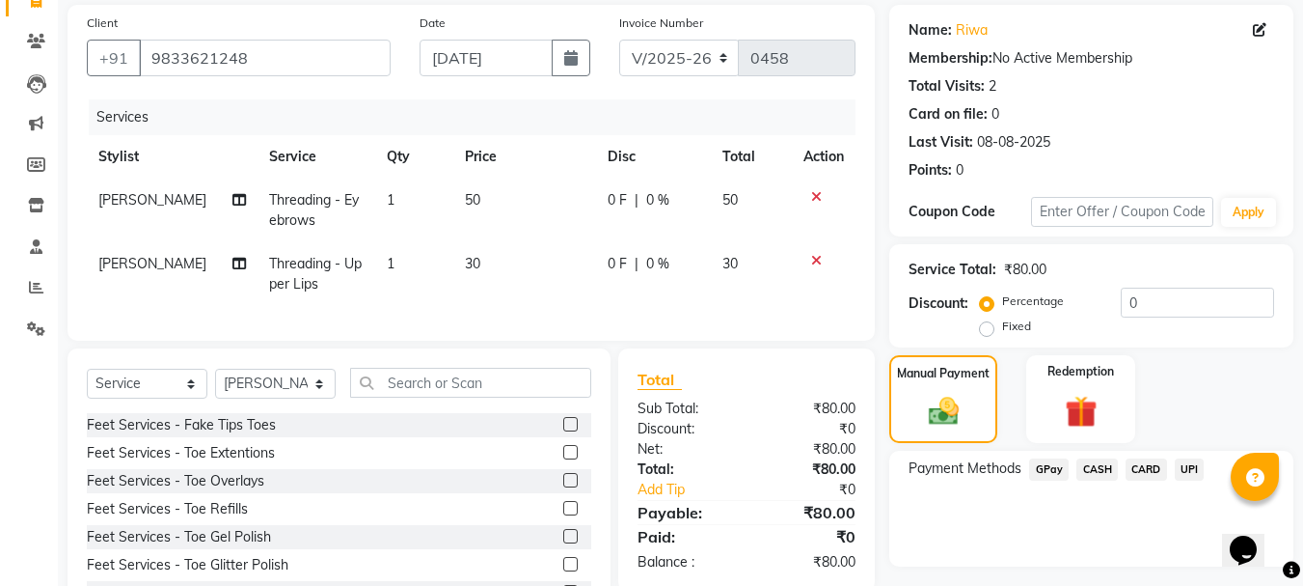
scroll to position [193, 0]
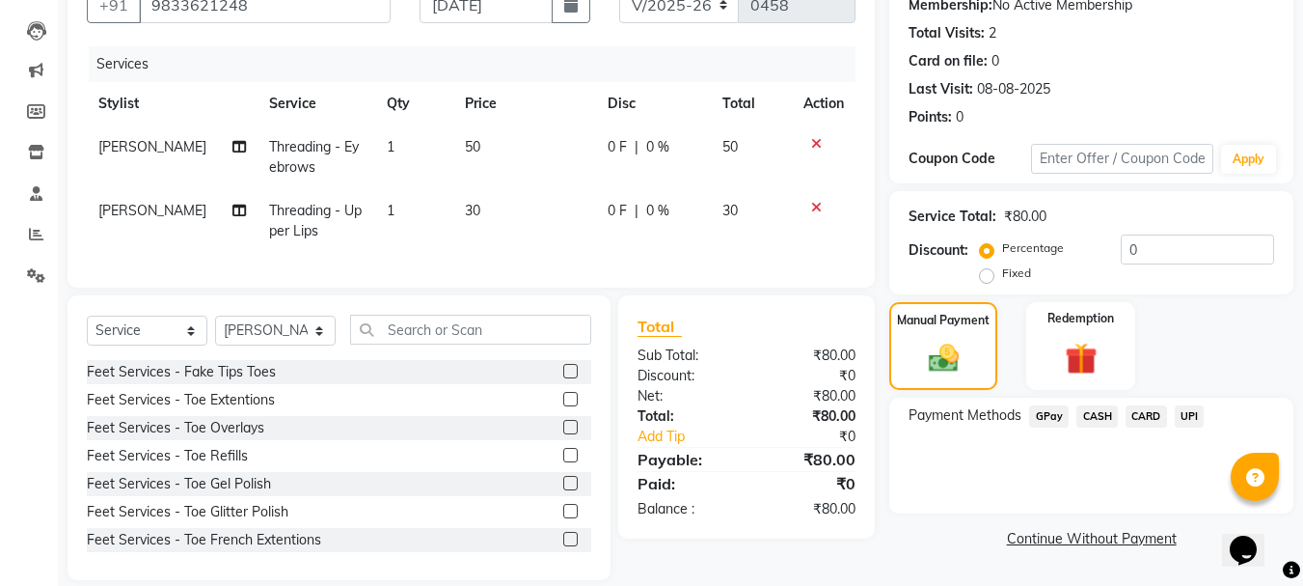
click at [1051, 428] on div "GPay" at bounding box center [1045, 418] width 47 height 26
click at [1051, 411] on span "GPay" at bounding box center [1049, 416] width 40 height 22
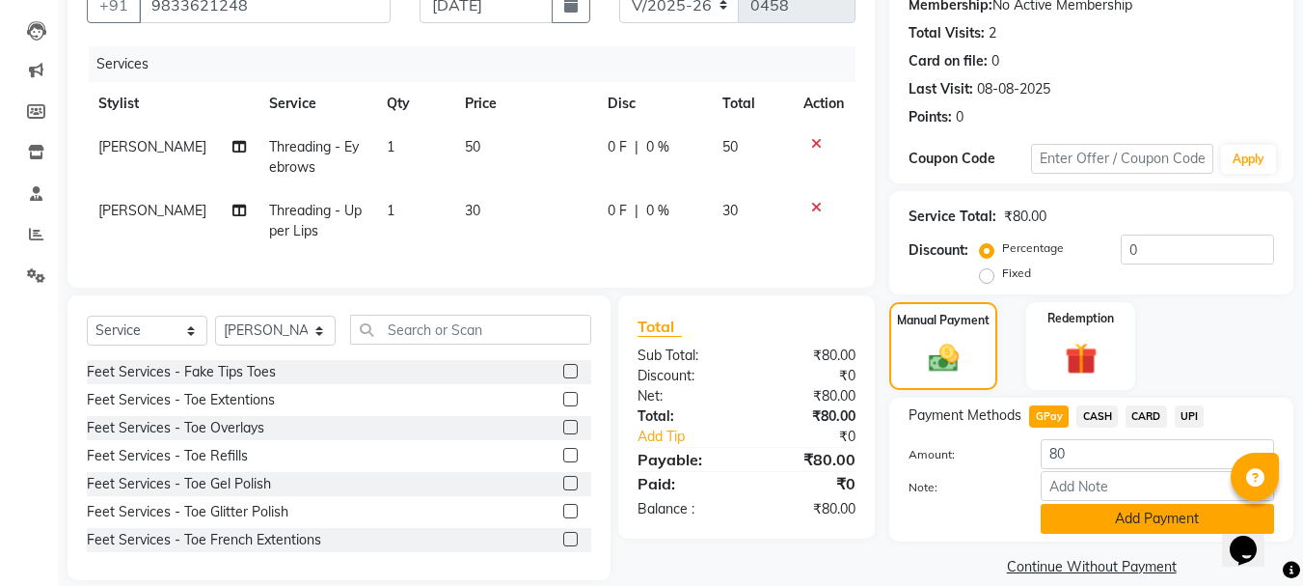
click at [1114, 512] on button "Add Payment" at bounding box center [1157, 519] width 233 height 30
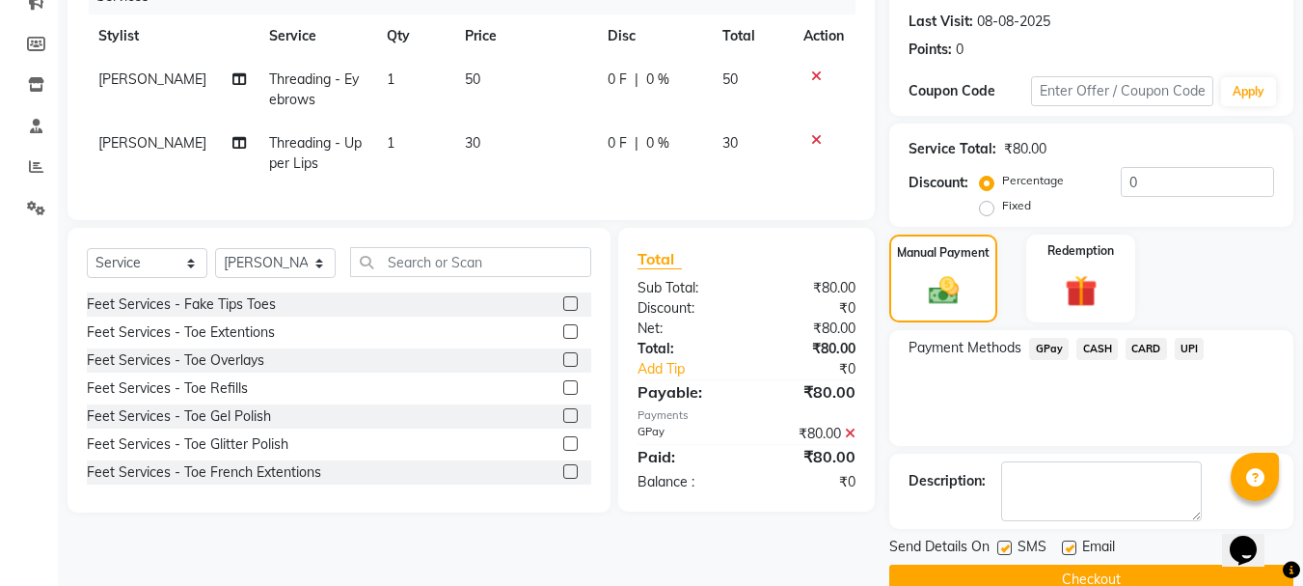
scroll to position [298, 0]
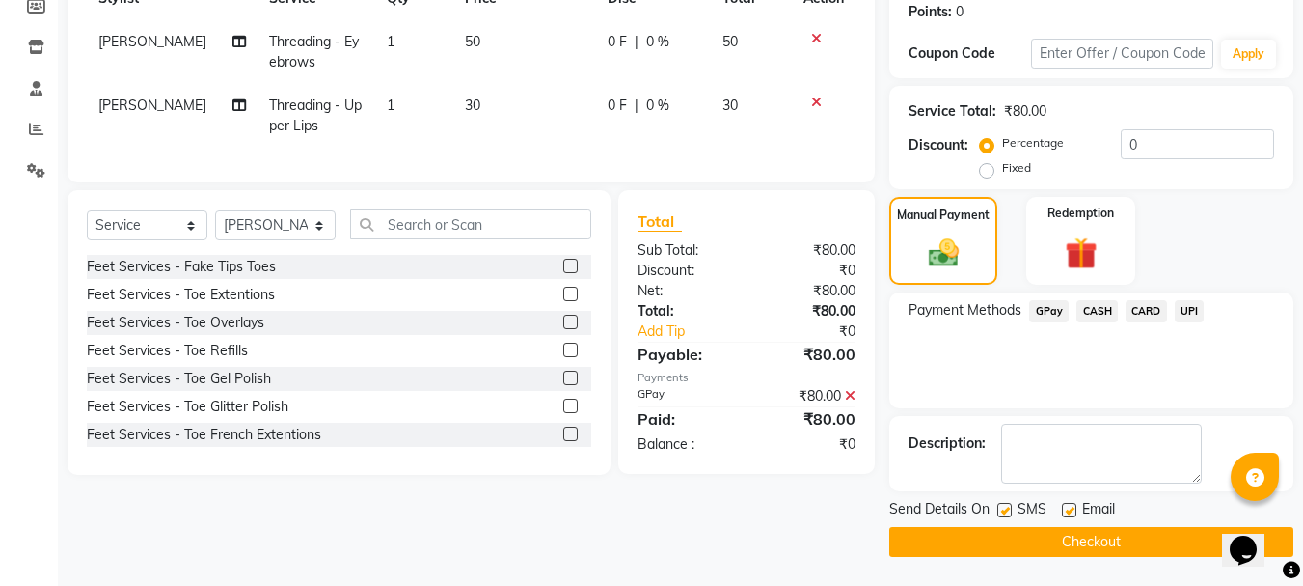
click at [1068, 548] on button "Checkout" at bounding box center [1091, 542] width 404 height 30
